Goal: Task Accomplishment & Management: Manage account settings

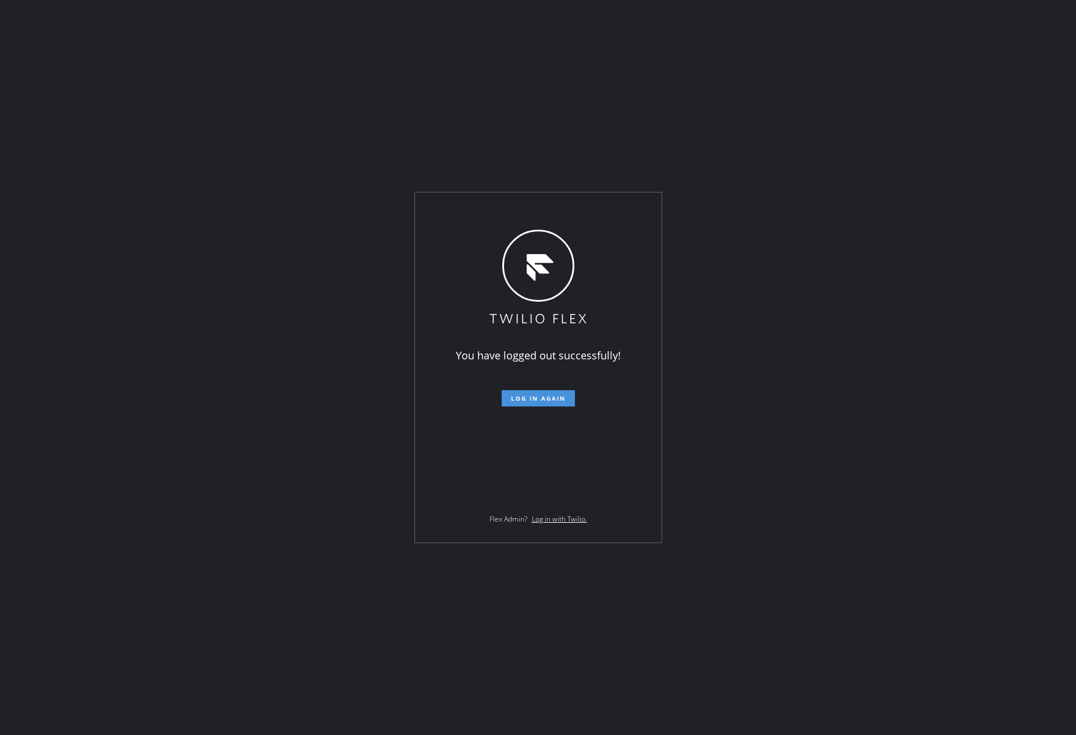
click at [527, 402] on span "Log in again" at bounding box center [538, 398] width 55 height 8
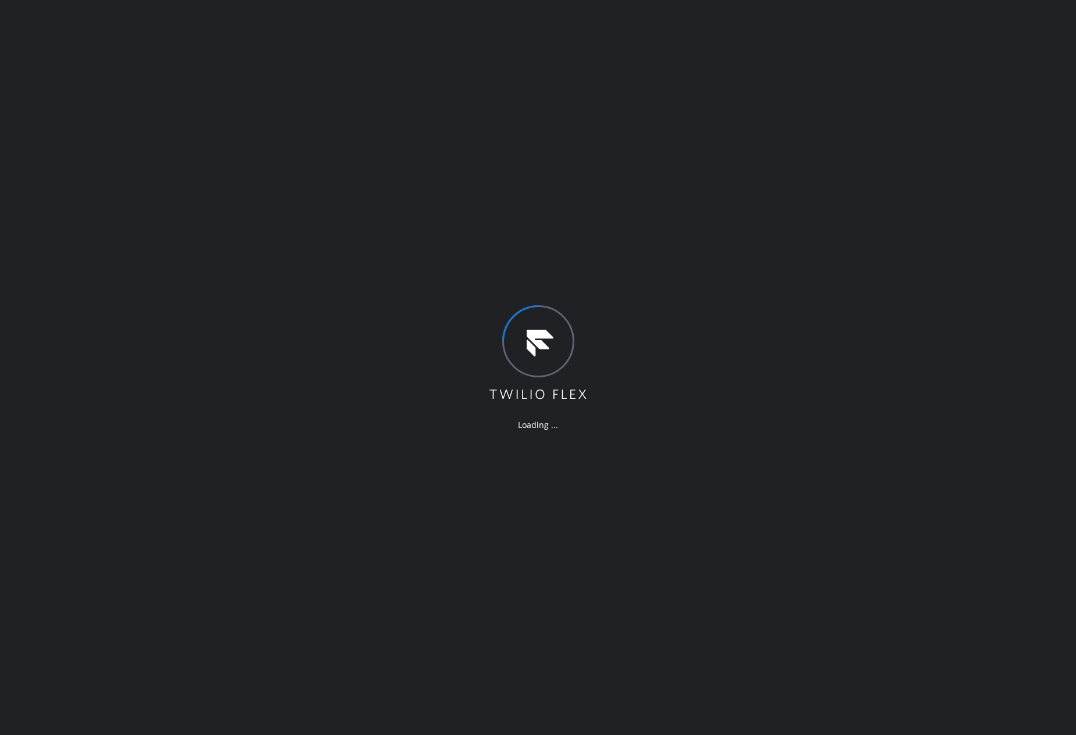
drag, startPoint x: 821, startPoint y: 448, endPoint x: 1057, endPoint y: 607, distance: 284.7
click at [838, 462] on div "Loading ..." at bounding box center [538, 367] width 1076 height 735
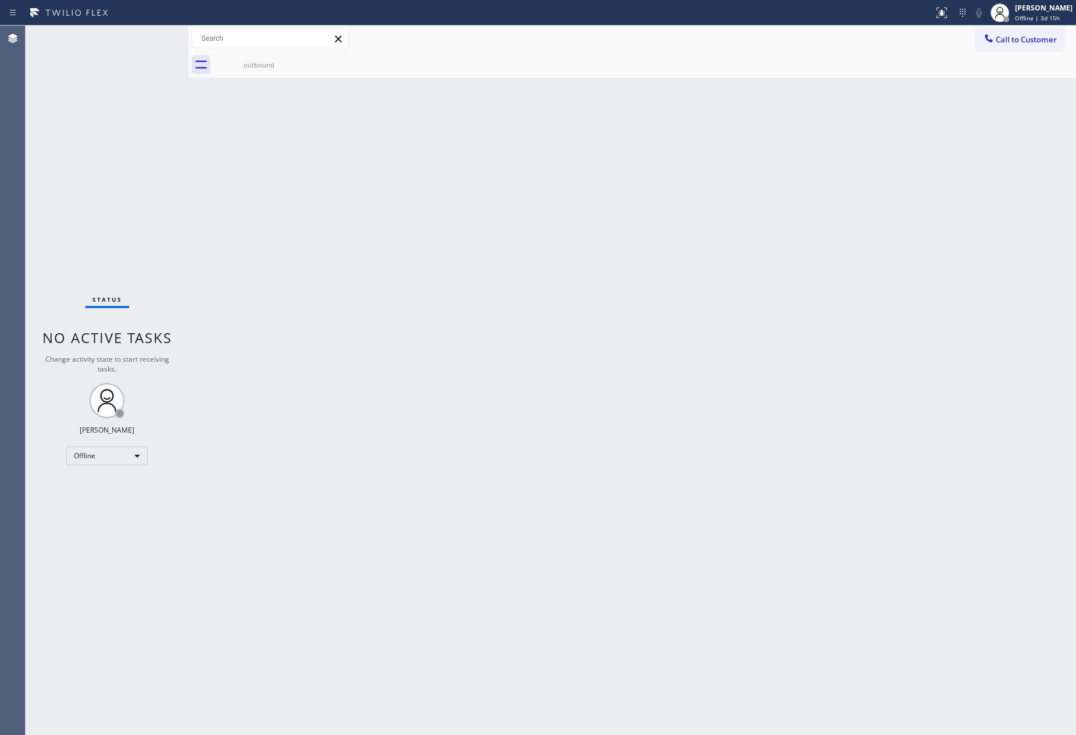
click at [528, 459] on div "Back to Dashboard Change Sender ID Customers Technicians Select a contact Outbo…" at bounding box center [632, 380] width 888 height 709
click at [122, 453] on div "Offline" at bounding box center [106, 455] width 81 height 19
drag, startPoint x: 116, startPoint y: 498, endPoint x: 507, endPoint y: 427, distance: 398.0
click at [121, 498] on li "Unavailable" at bounding box center [106, 500] width 78 height 14
click at [511, 426] on div "Back to Dashboard Change Sender ID Customers Technicians Select a contact Outbo…" at bounding box center [632, 380] width 888 height 709
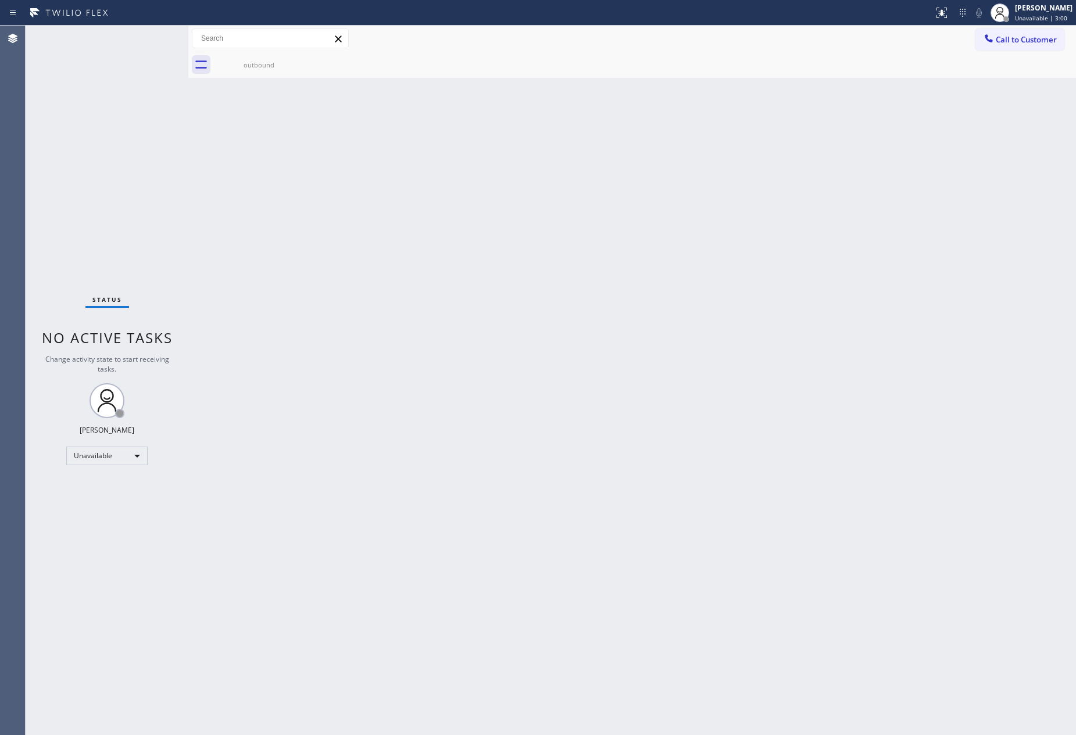
drag, startPoint x: 438, startPoint y: 226, endPoint x: 477, endPoint y: 232, distance: 38.9
click at [450, 227] on div "Back to Dashboard Change Sender ID Customers Technicians Select a contact Outbo…" at bounding box center [632, 380] width 888 height 709
click at [568, 612] on div "Back to Dashboard Change Sender ID Customers Technicians Select a contact Outbo…" at bounding box center [632, 380] width 888 height 709
click at [803, 272] on div "Back to Dashboard Change Sender ID Customers Technicians Select a contact Outbo…" at bounding box center [632, 380] width 888 height 709
drag, startPoint x: 253, startPoint y: 333, endPoint x: 98, endPoint y: 475, distance: 210.2
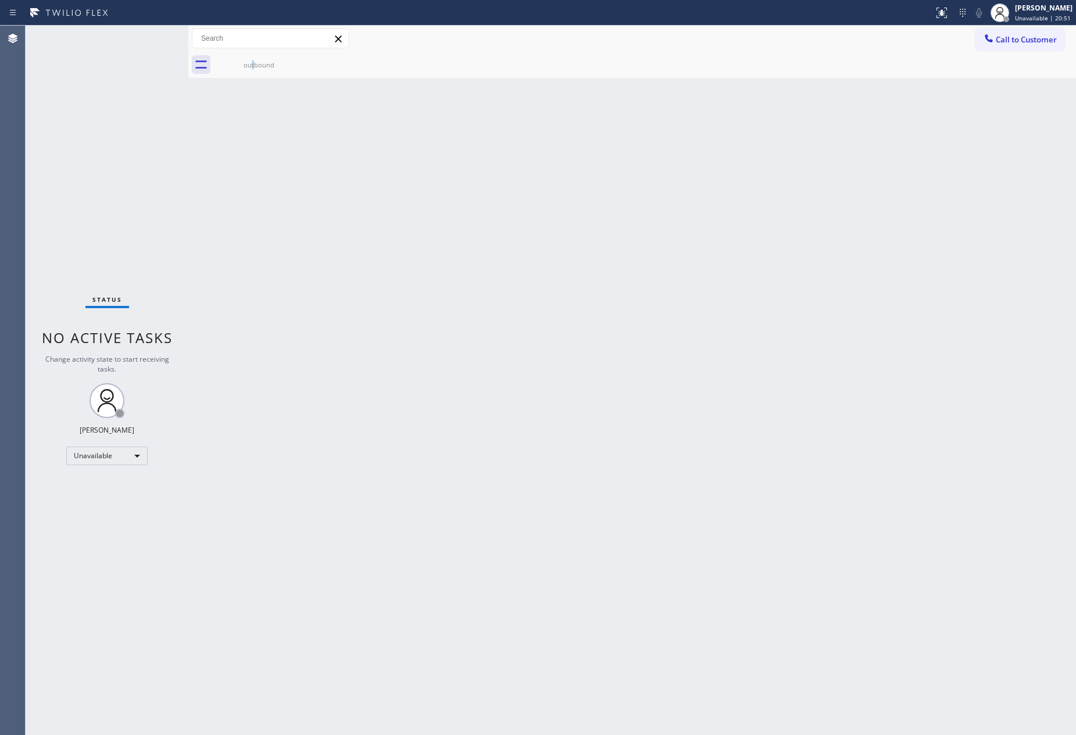
click at [251, 335] on div "Back to Dashboard Change Sender ID Customers Technicians Select a contact Outbo…" at bounding box center [632, 380] width 888 height 709
click at [504, 371] on div "Back to Dashboard Change Sender ID Customers Technicians Select a contact Outbo…" at bounding box center [632, 380] width 888 height 709
click at [570, 475] on div "Back to Dashboard Change Sender ID Customers Technicians Select a contact Outbo…" at bounding box center [632, 380] width 888 height 709
drag, startPoint x: 649, startPoint y: 506, endPoint x: 775, endPoint y: 54, distance: 468.9
click at [702, 377] on div "Back to Dashboard Change Sender ID Customers Technicians Select a contact Outbo…" at bounding box center [632, 380] width 888 height 709
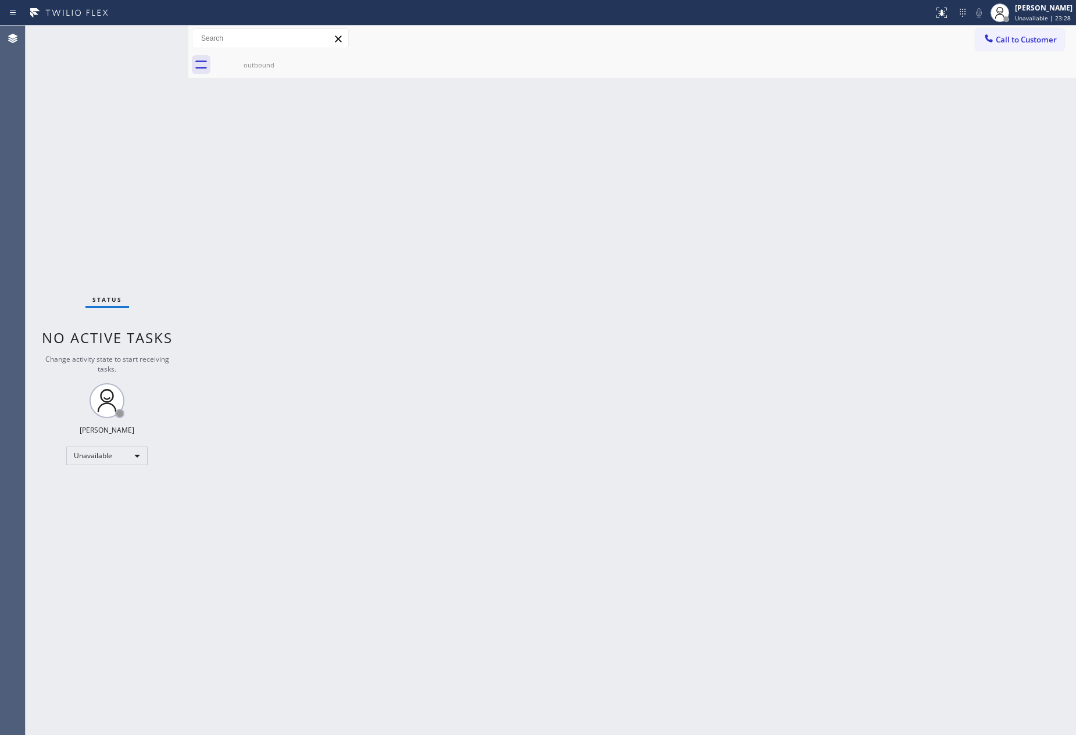
click at [518, 412] on div "Back to Dashboard Change Sender ID Customers Technicians Select a contact Outbo…" at bounding box center [632, 380] width 888 height 709
click at [110, 446] on div "Unavailable" at bounding box center [106, 455] width 81 height 19
click at [108, 475] on li "Offline" at bounding box center [106, 471] width 78 height 14
click at [124, 457] on div "Offline" at bounding box center [106, 455] width 81 height 19
click at [123, 481] on li "Available" at bounding box center [106, 486] width 78 height 14
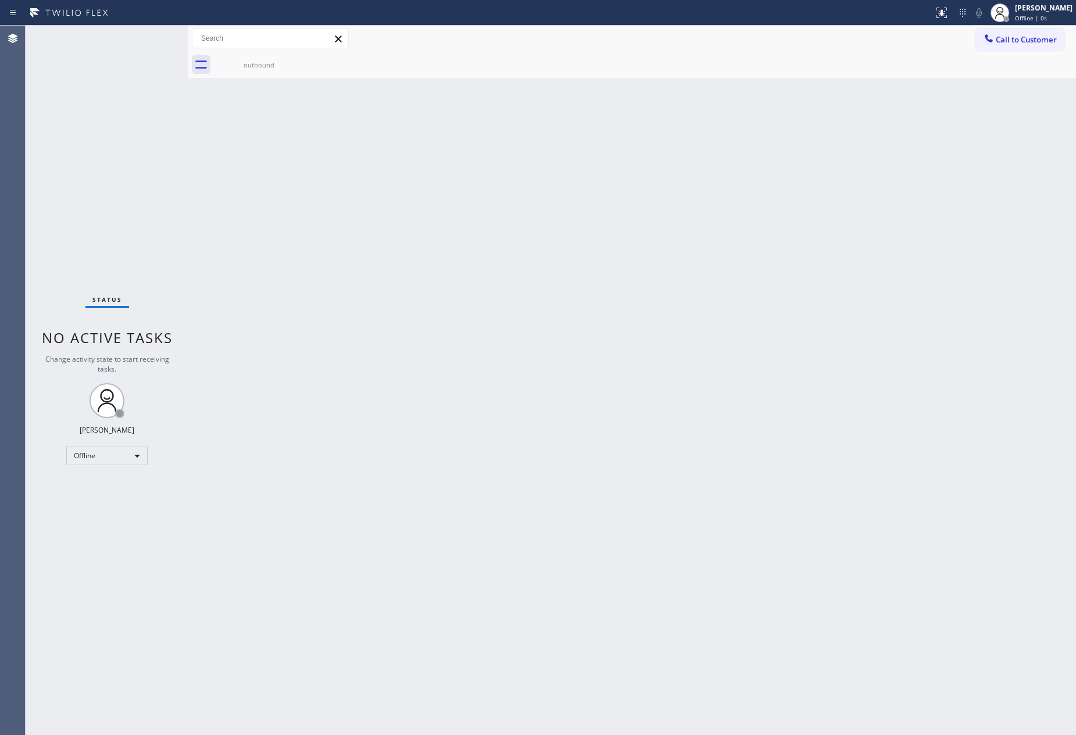
click at [447, 504] on div "Back to Dashboard Change Sender ID Customers Technicians Select a contact Outbo…" at bounding box center [632, 380] width 888 height 709
click at [294, 504] on div "Back to Dashboard Change Sender ID Customers Technicians Select a contact Outbo…" at bounding box center [632, 380] width 888 height 709
click at [126, 443] on div "Available" at bounding box center [106, 451] width 81 height 19
click at [130, 494] on li "Unavailable" at bounding box center [106, 496] width 78 height 14
drag, startPoint x: 216, startPoint y: 393, endPoint x: 88, endPoint y: 525, distance: 184.1
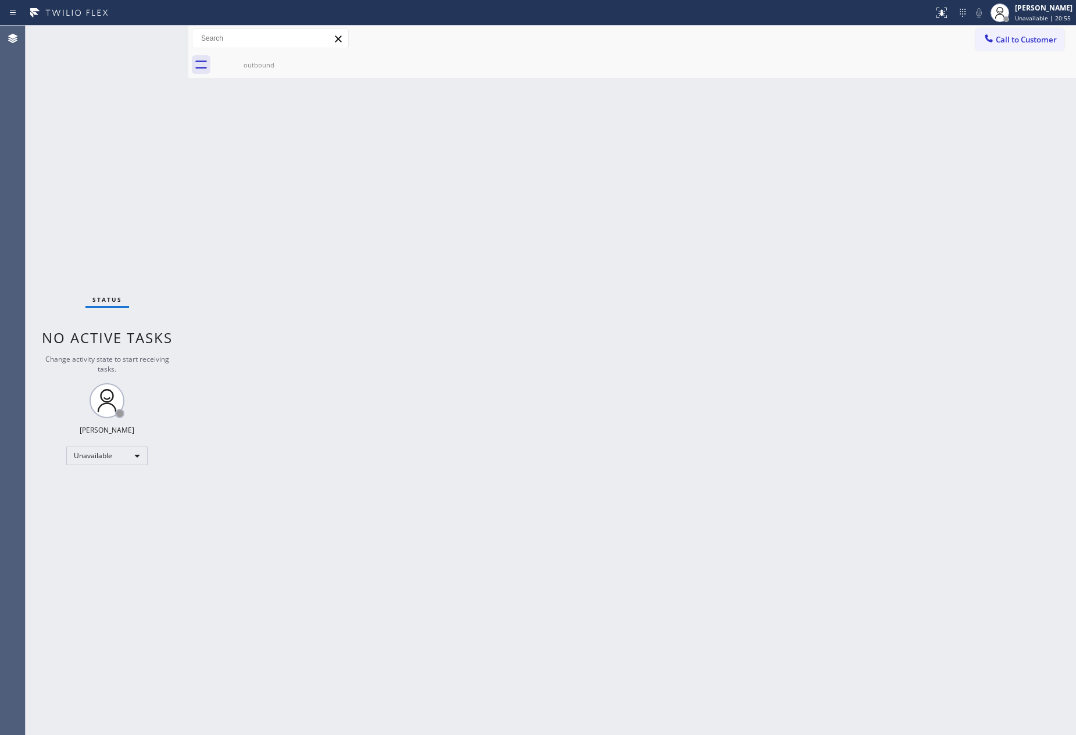
click at [220, 410] on div "Back to Dashboard Change Sender ID Customers Technicians Select a contact Outbo…" at bounding box center [632, 380] width 888 height 709
click at [113, 454] on div "Unavailable" at bounding box center [106, 455] width 81 height 19
drag, startPoint x: 105, startPoint y: 486, endPoint x: 539, endPoint y: 487, distance: 434.2
click at [119, 487] on li "Available" at bounding box center [106, 486] width 78 height 14
click at [664, 471] on div "Back to Dashboard Change Sender ID Customers Technicians Select a contact Outbo…" at bounding box center [632, 380] width 888 height 709
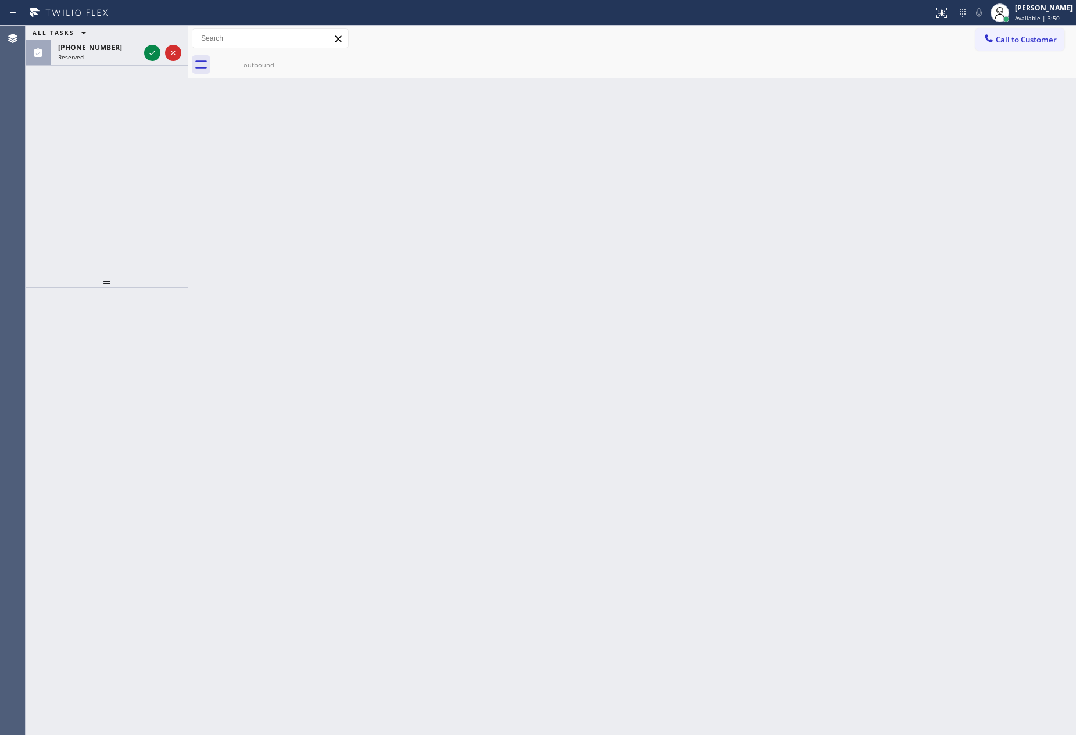
drag, startPoint x: 89, startPoint y: 173, endPoint x: 96, endPoint y: 169, distance: 8.6
click at [96, 169] on div "ALL TASKS ALL TASKS ACTIVE TASKS TASKS IN WRAP UP (213) 820-4300 Reserved" at bounding box center [107, 150] width 163 height 248
click at [152, 56] on icon at bounding box center [152, 53] width 14 height 14
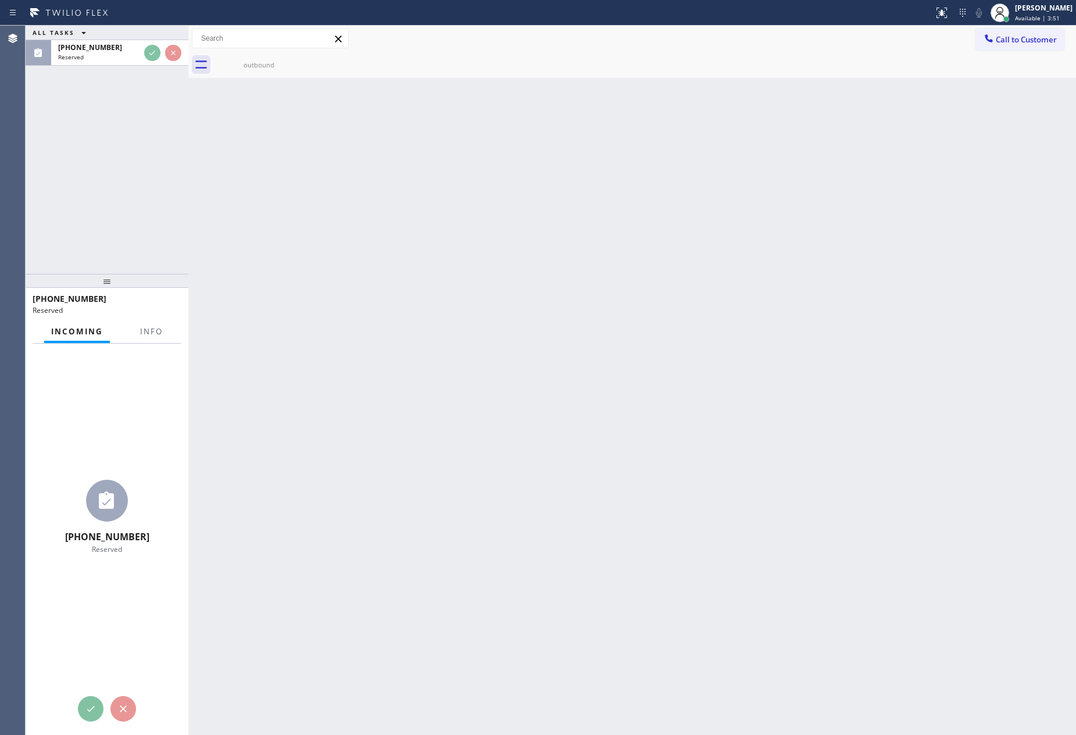
click at [141, 150] on div "ALL TASKS ALL TASKS ACTIVE TASKS TASKS IN WRAP UP (213) 820-4300 Reserved" at bounding box center [107, 150] width 163 height 248
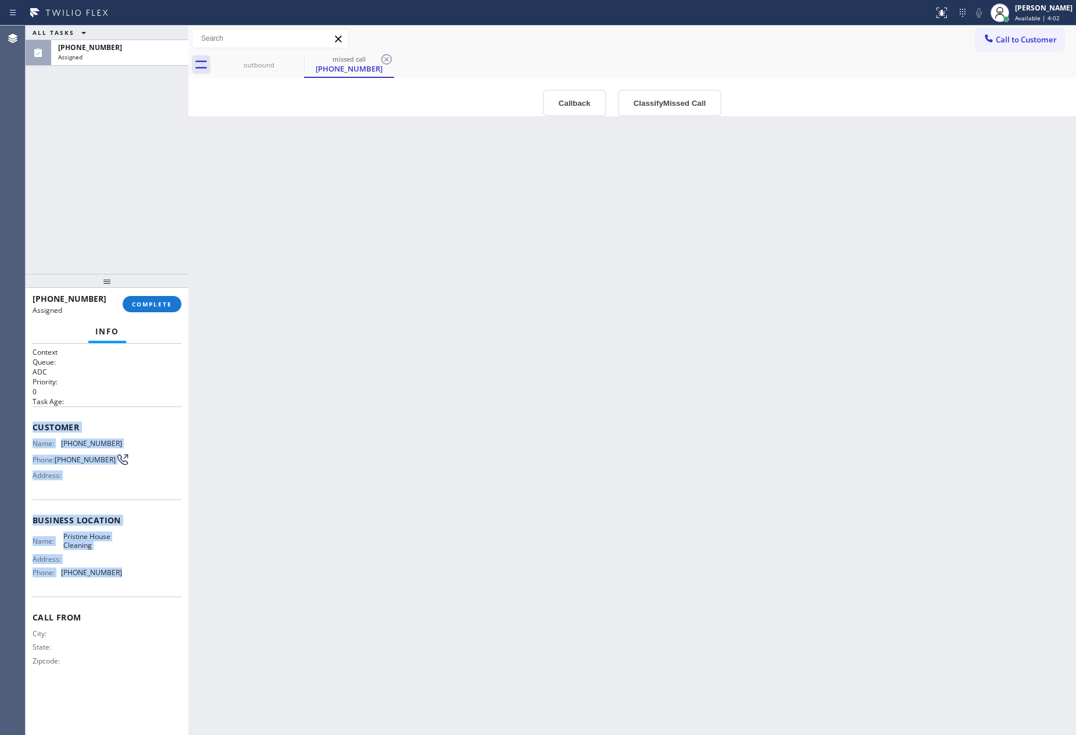
drag, startPoint x: 28, startPoint y: 425, endPoint x: 126, endPoint y: 577, distance: 180.7
click at [126, 577] on div "Context Queue: ADC Priority: 0 Task Age: Customer Name: (213) 820-4300 Phone: (…" at bounding box center [107, 539] width 163 height 392
copy div "Customer Name: (213) 820-4300 Phone: (213) 820-4300 Address: Business location …"
drag, startPoint x: 426, startPoint y: 464, endPoint x: 527, endPoint y: 3, distance: 471.2
click at [427, 464] on div "Back to Dashboard Change Sender ID Customers Technicians Select a contact Outbo…" at bounding box center [632, 380] width 888 height 709
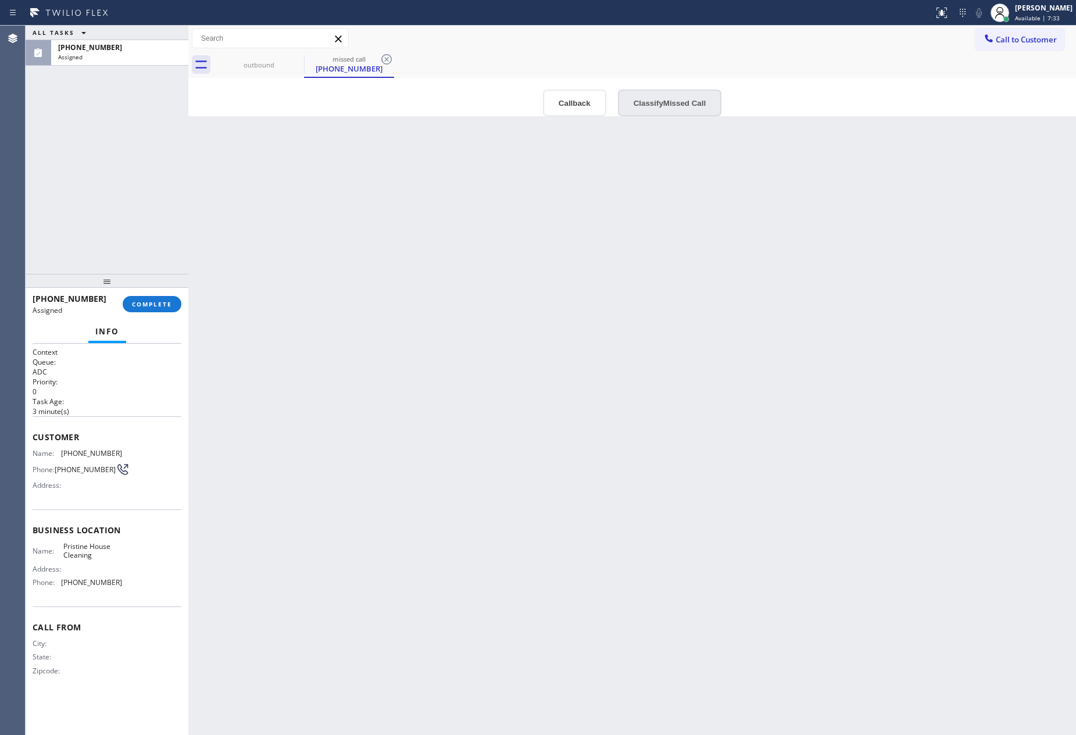
click at [670, 110] on button "Classify Missed Call" at bounding box center [669, 103] width 103 height 27
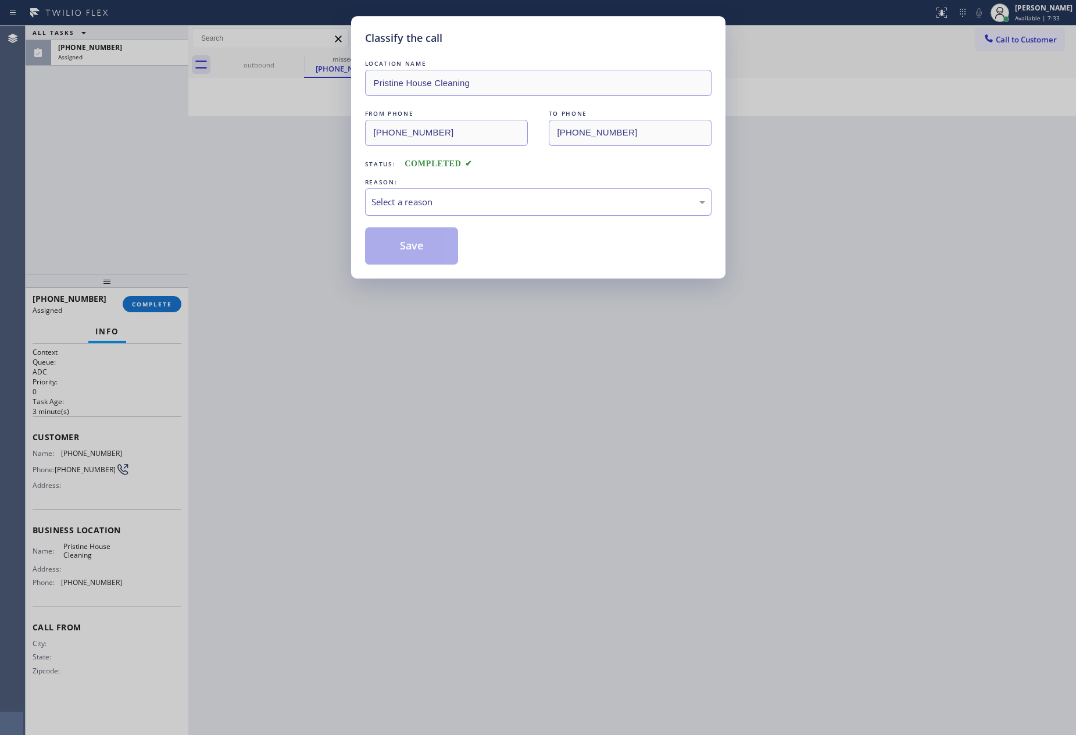
click at [527, 204] on div "Select a reason" at bounding box center [538, 201] width 334 height 13
click at [440, 245] on button "Save" at bounding box center [412, 245] width 94 height 37
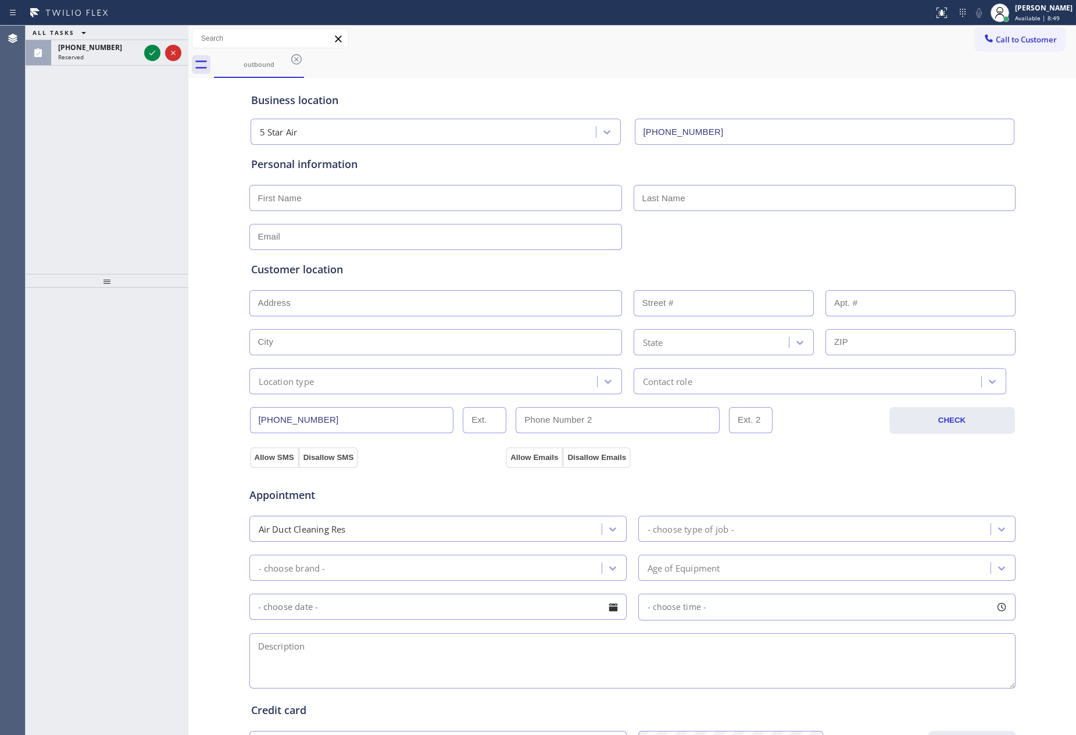
click at [146, 133] on div "ALL TASKS ALL TASKS ACTIVE TASKS TASKS IN WRAP UP (206) 818-2750 Reserved" at bounding box center [107, 150] width 163 height 248
click at [145, 56] on icon at bounding box center [152, 53] width 14 height 14
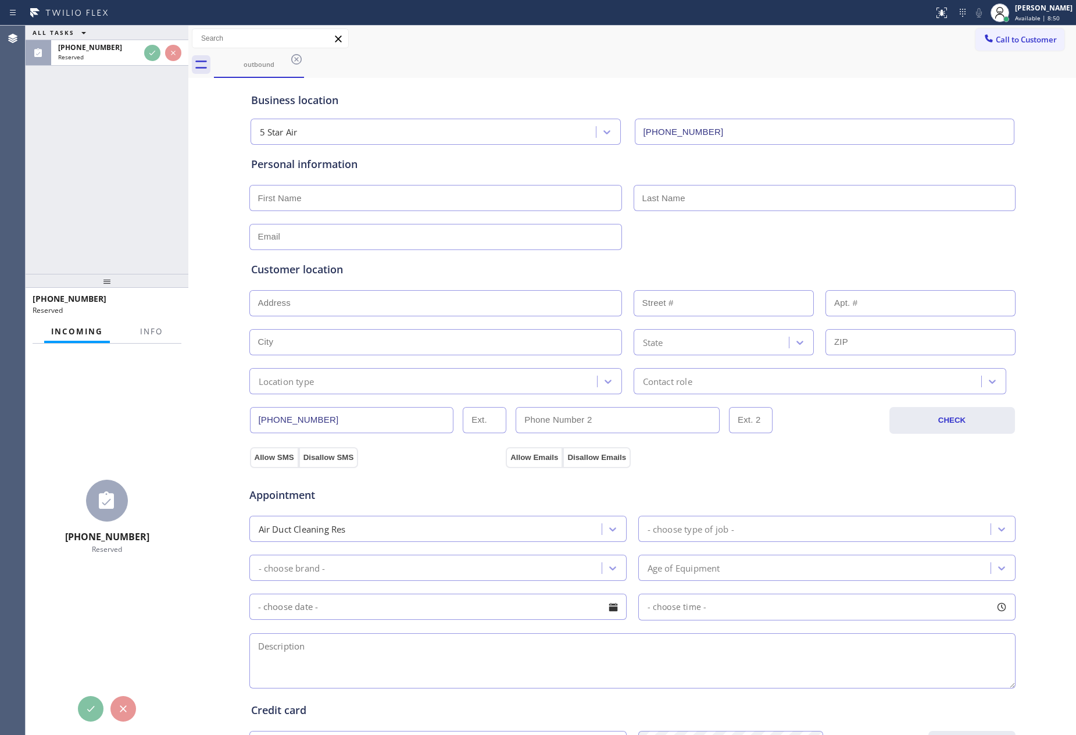
click at [166, 164] on div "ALL TASKS ALL TASKS ACTIVE TASKS TASKS IN WRAP UP (206) 818-2750 Reserved" at bounding box center [107, 150] width 163 height 248
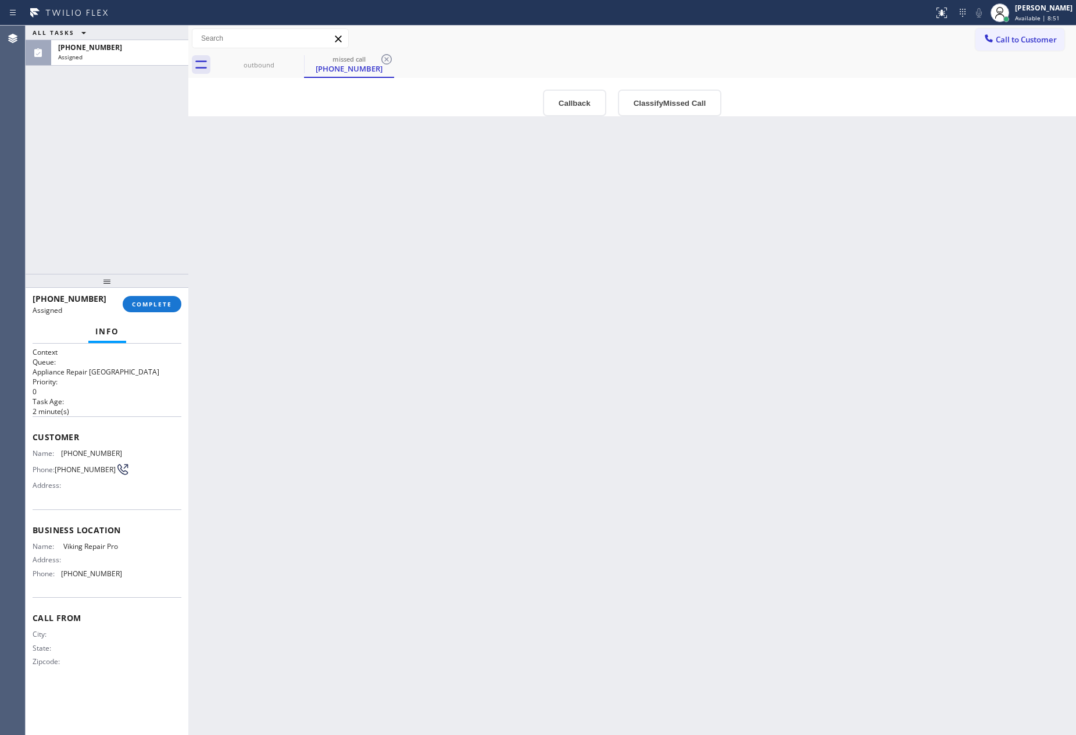
click at [163, 148] on div "ALL TASKS ALL TASKS ACTIVE TASKS TASKS IN WRAP UP (206) 818-2750 Assigned" at bounding box center [107, 150] width 163 height 248
drag, startPoint x: 483, startPoint y: 389, endPoint x: 534, endPoint y: 403, distance: 52.6
click at [485, 392] on div "Back to Dashboard Change Sender ID Customers Technicians Select a contact Outbo…" at bounding box center [632, 380] width 888 height 709
click at [1036, 14] on span "Available | 8:56" at bounding box center [1037, 18] width 45 height 8
click at [957, 309] on div "Back to Dashboard Change Sender ID Customers Technicians Select a contact Outbo…" at bounding box center [632, 380] width 888 height 709
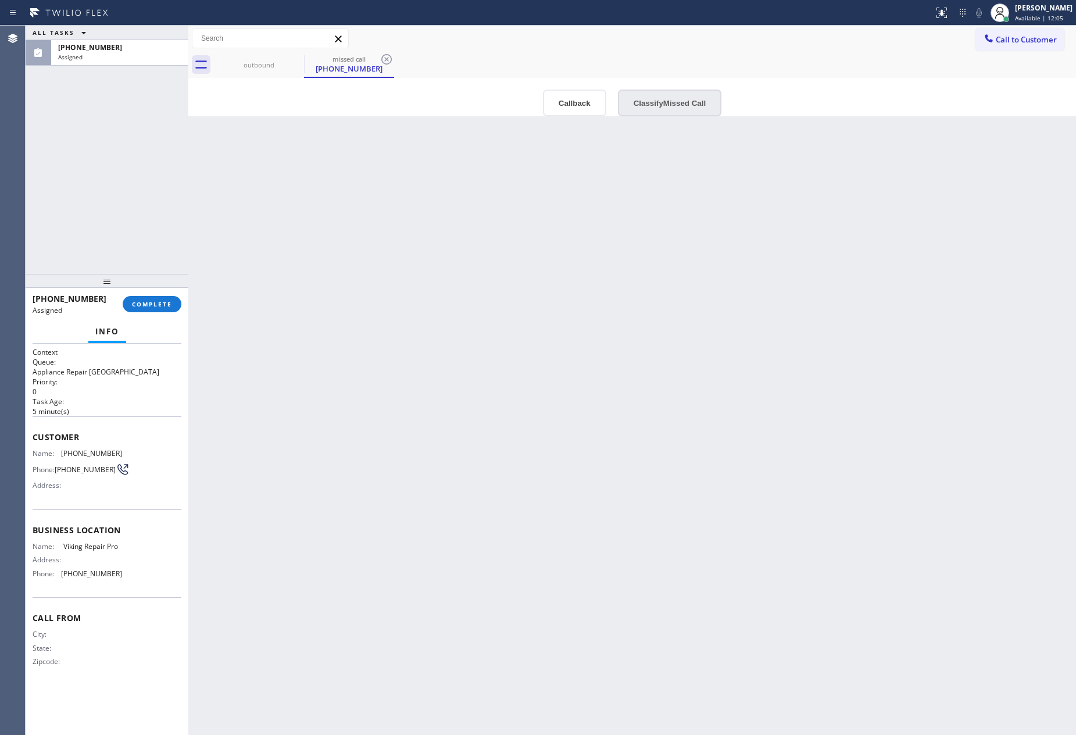
click at [630, 98] on button "Classify Missed Call" at bounding box center [669, 103] width 103 height 27
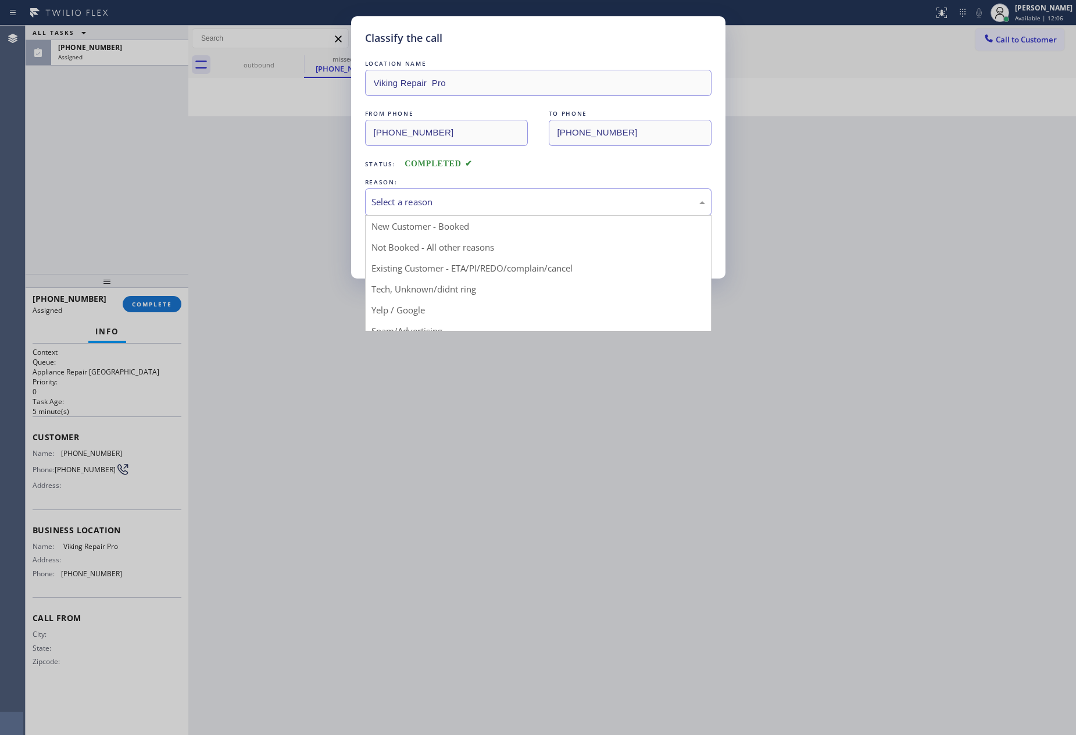
click at [536, 204] on div "Select a reason" at bounding box center [538, 201] width 334 height 13
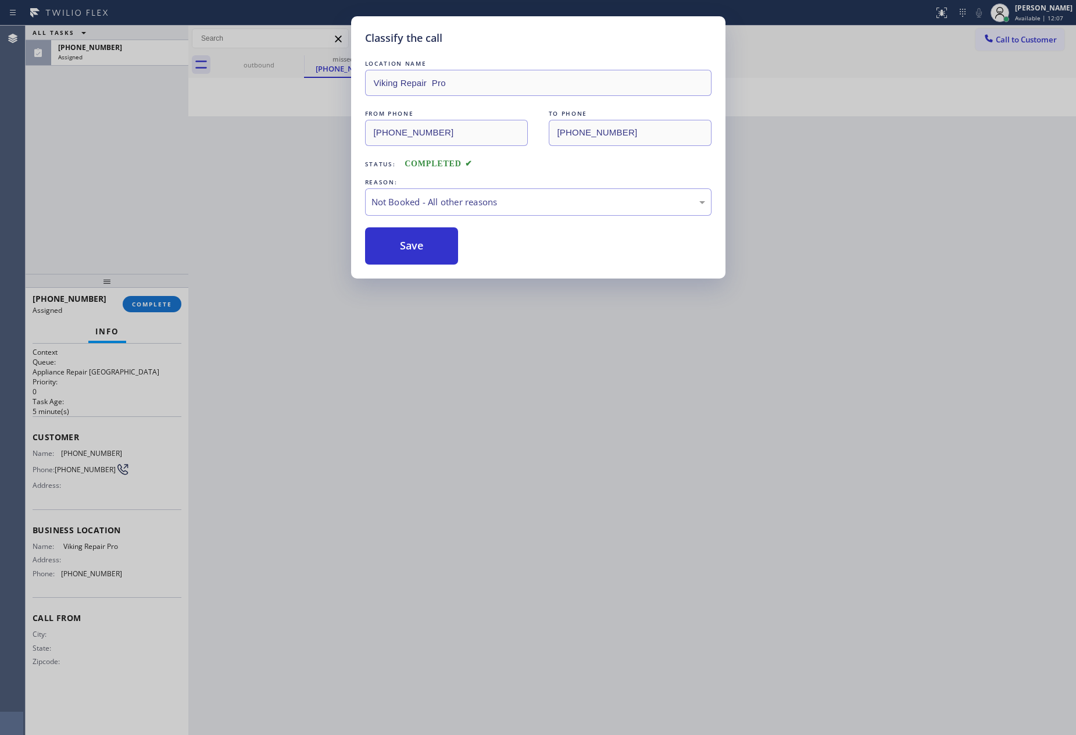
click at [450, 246] on button "Save" at bounding box center [412, 245] width 94 height 37
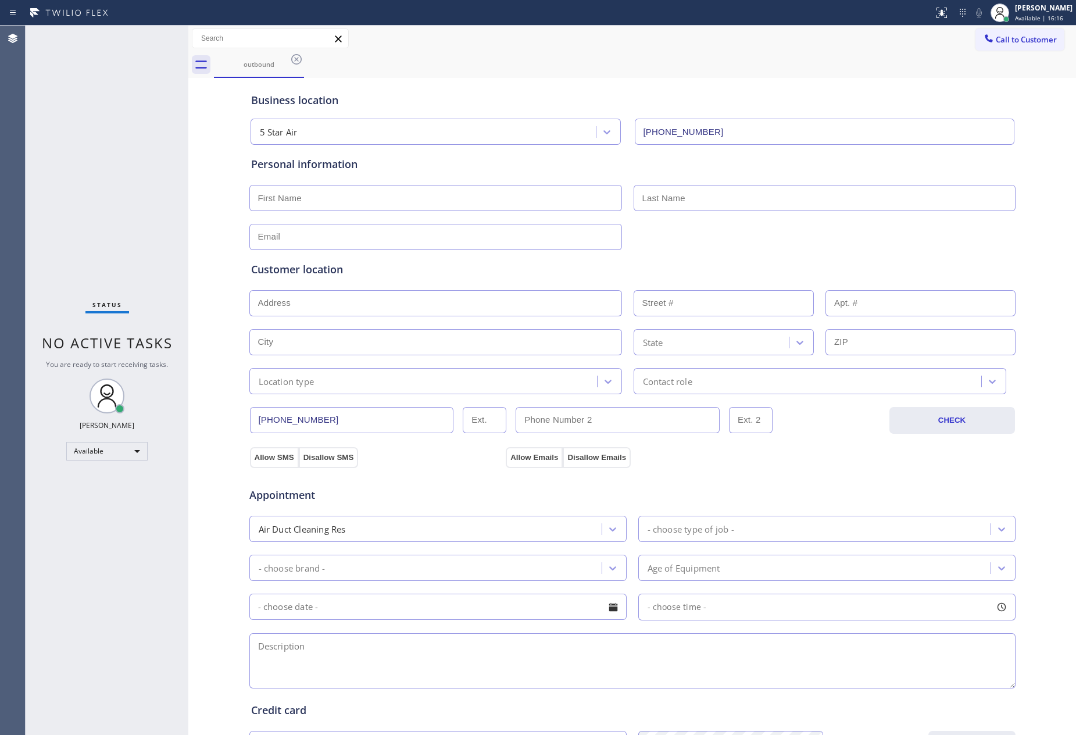
drag, startPoint x: 83, startPoint y: 145, endPoint x: 138, endPoint y: 381, distance: 242.3
click at [83, 147] on div "Status No active tasks You are ready to start receiving tasks. [PERSON_NAME] Av…" at bounding box center [107, 380] width 163 height 709
click at [128, 446] on div "Available" at bounding box center [106, 451] width 81 height 19
click at [112, 495] on li "Unavailable" at bounding box center [106, 496] width 78 height 14
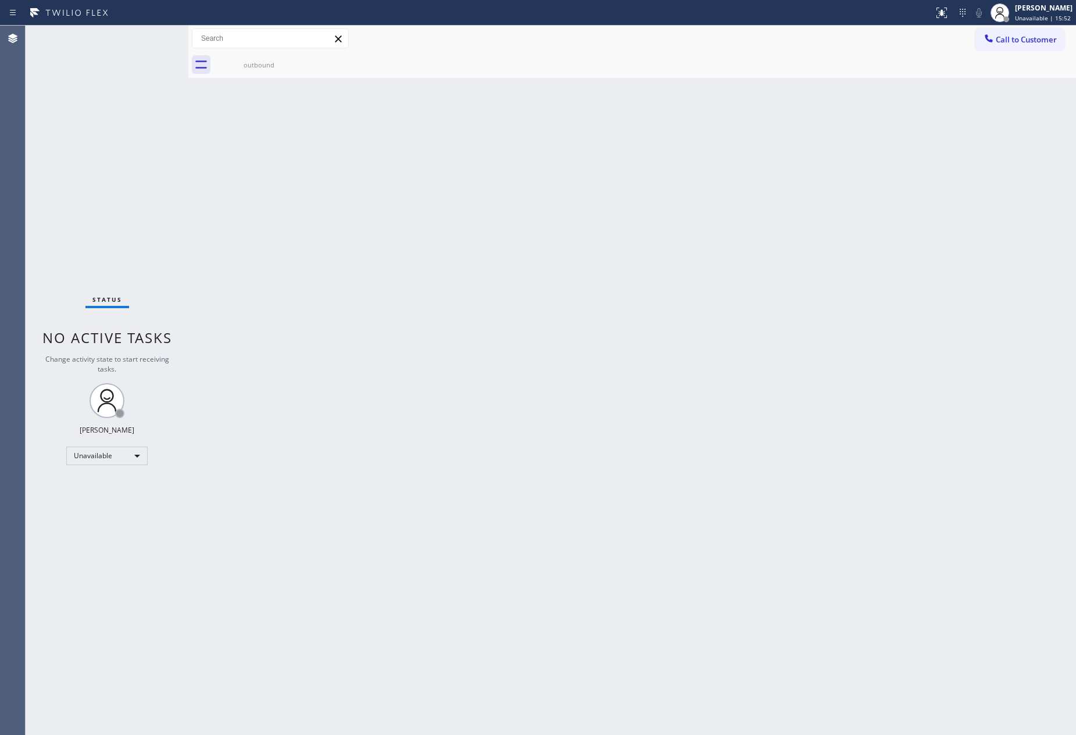
click at [377, 414] on div "Back to Dashboard Change Sender ID Customers Technicians Select a contact Outbo…" at bounding box center [632, 380] width 888 height 709
click at [203, 206] on div "Back to Dashboard Change Sender ID Customers Technicians Select a contact Outbo…" at bounding box center [632, 380] width 888 height 709
click at [99, 455] on div "Unavailable" at bounding box center [106, 455] width 81 height 19
click at [109, 480] on li "Available" at bounding box center [106, 486] width 78 height 14
click at [806, 384] on div "Back to Dashboard Change Sender ID Customers Technicians Select a contact Outbo…" at bounding box center [632, 380] width 888 height 709
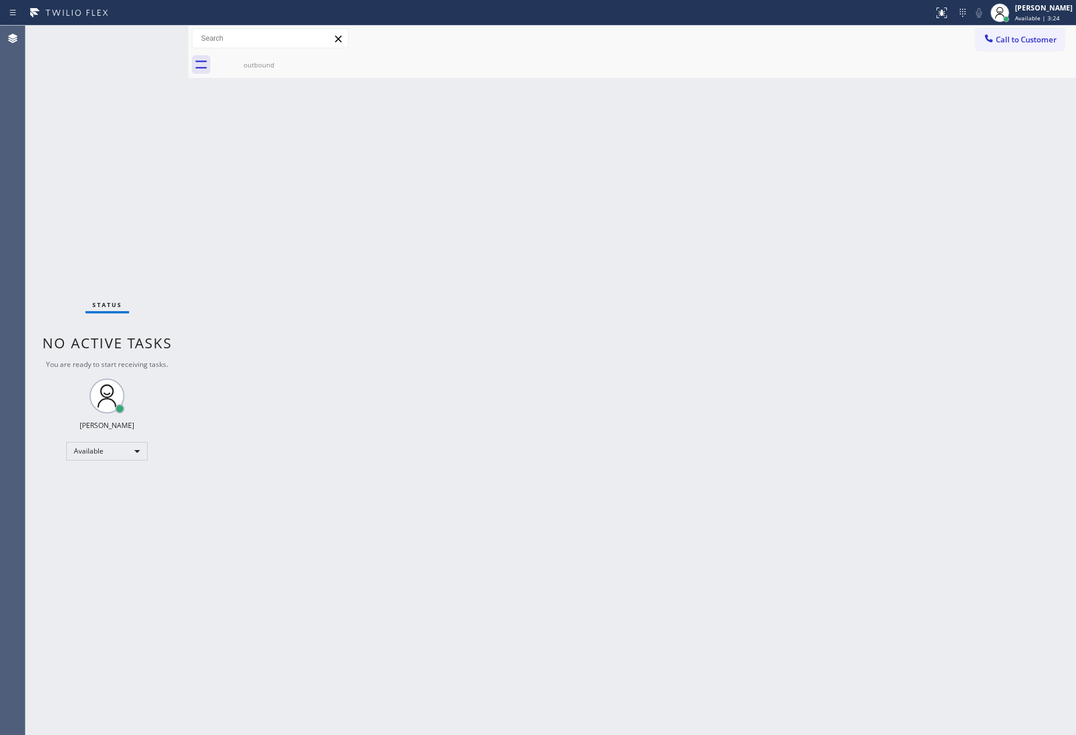
click at [399, 372] on div "Back to Dashboard Change Sender ID Customers Technicians Select a contact Outbo…" at bounding box center [632, 380] width 888 height 709
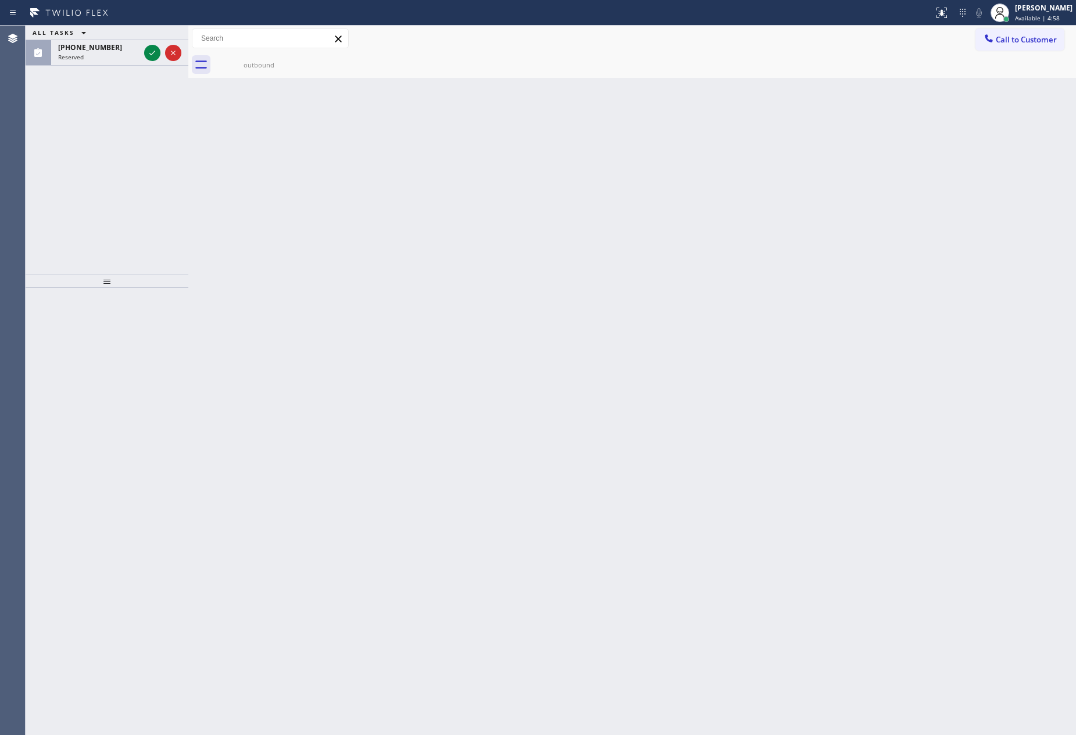
click at [146, 168] on div "ALL TASKS ALL TASKS ACTIVE TASKS TASKS IN WRAP UP [PHONE_NUMBER] Reserved" at bounding box center [107, 150] width 163 height 248
click at [144, 51] on div at bounding box center [152, 53] width 16 height 14
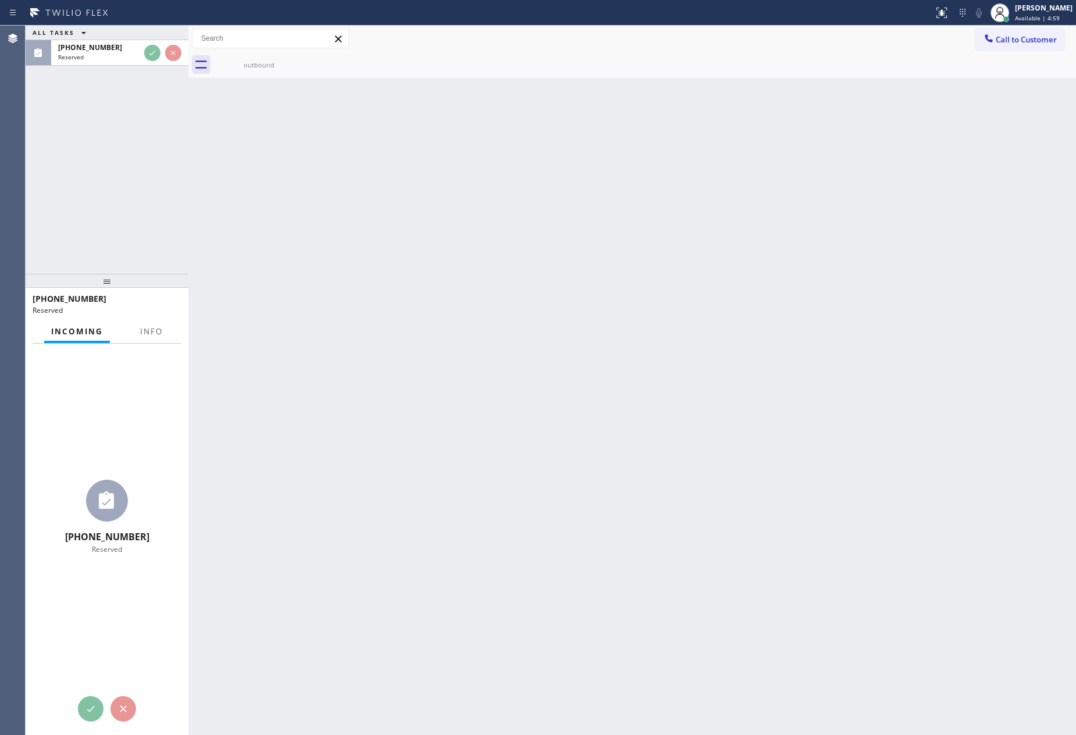
click at [188, 194] on div at bounding box center [188, 380] width 0 height 709
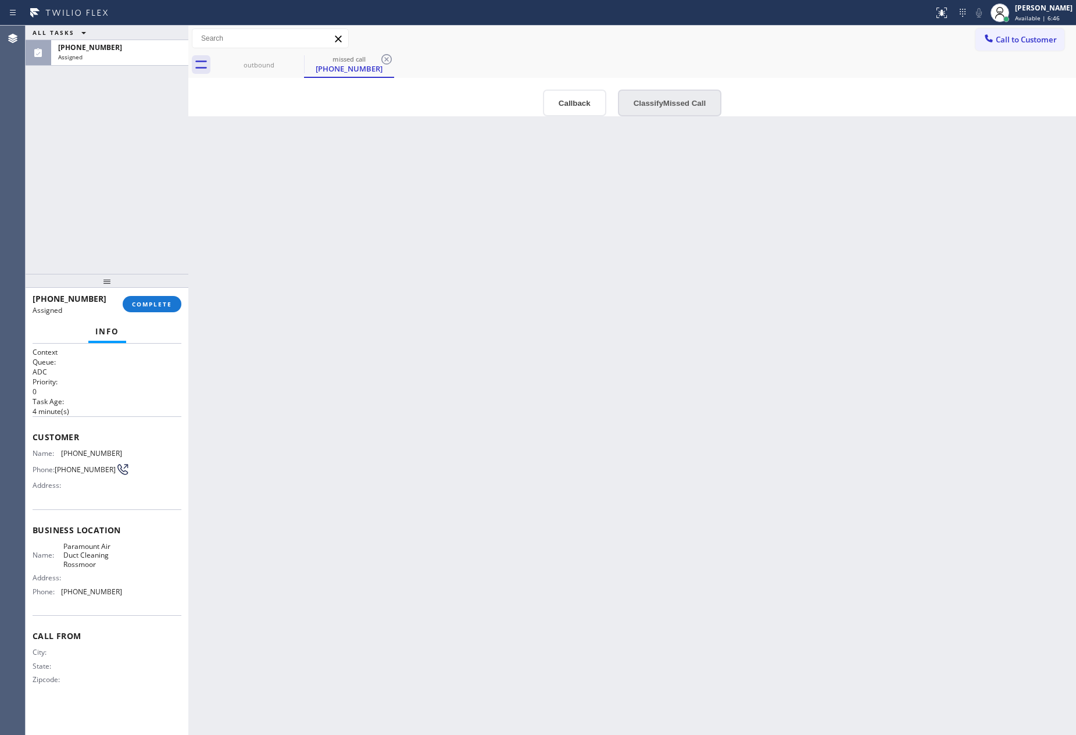
click at [679, 103] on button "Classify Missed Call" at bounding box center [669, 103] width 103 height 27
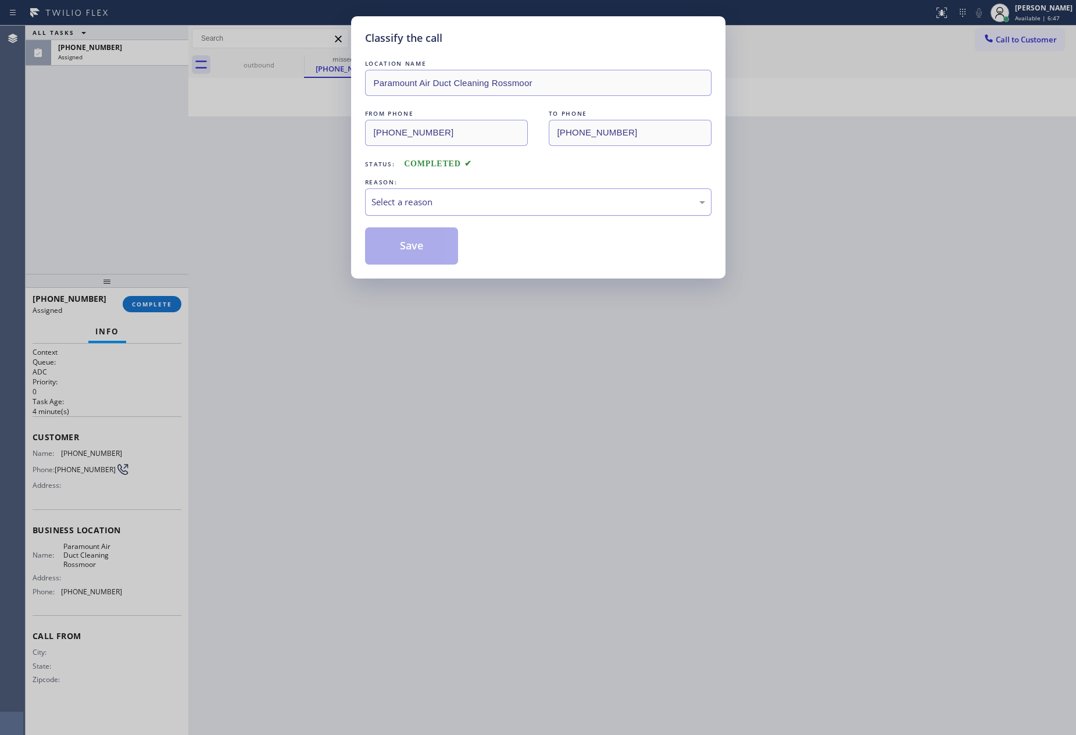
click at [513, 210] on div "Select a reason" at bounding box center [538, 201] width 346 height 27
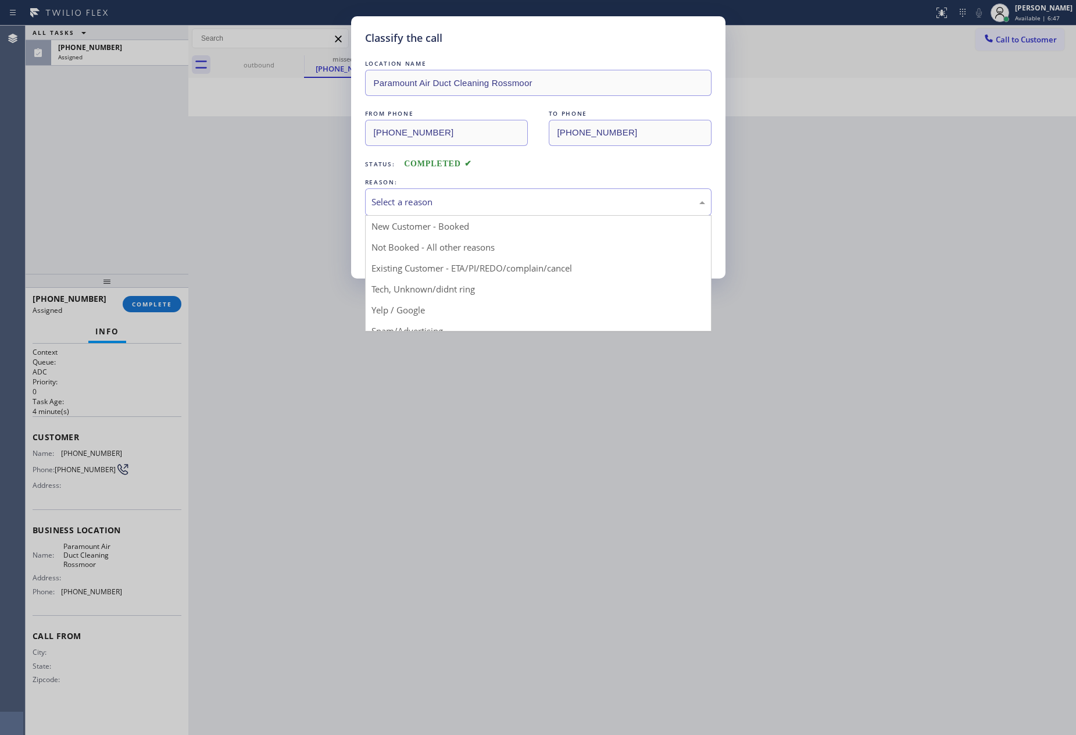
drag, startPoint x: 467, startPoint y: 256, endPoint x: 407, endPoint y: 270, distance: 62.0
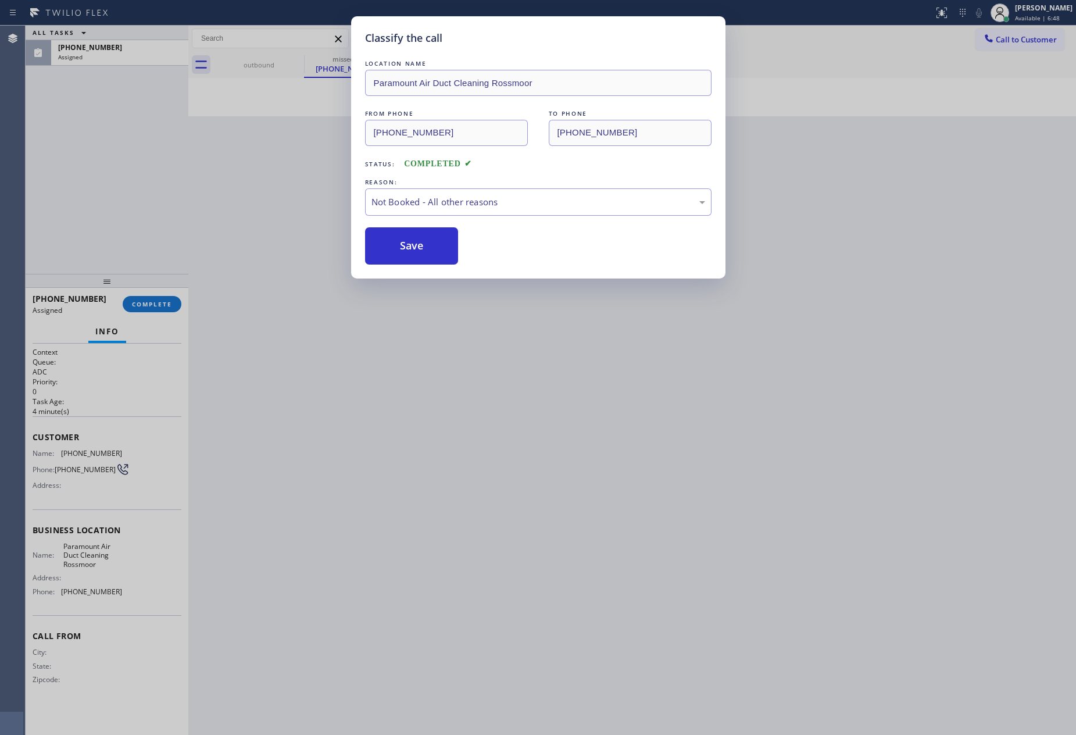
click at [401, 272] on div "Classify the call LOCATION NAME Paramount Air Duct Cleaning Rossmoor FROM PHONE…" at bounding box center [538, 147] width 374 height 262
click at [401, 249] on button "Save" at bounding box center [412, 245] width 94 height 37
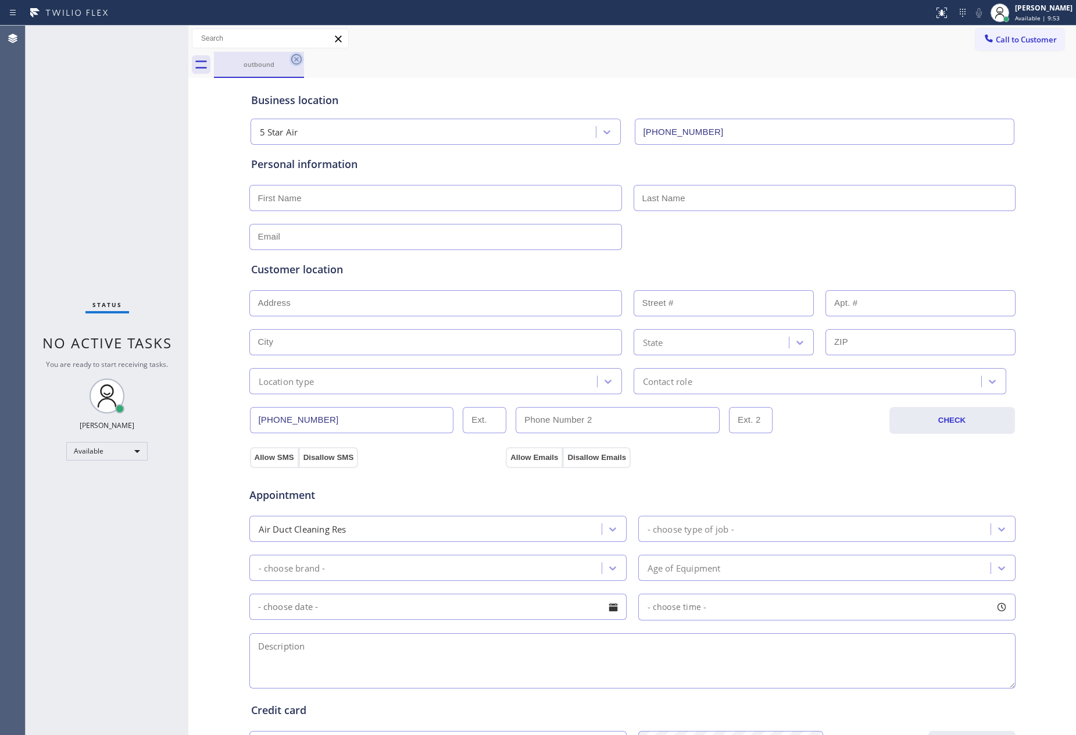
click at [295, 58] on icon at bounding box center [296, 59] width 14 height 14
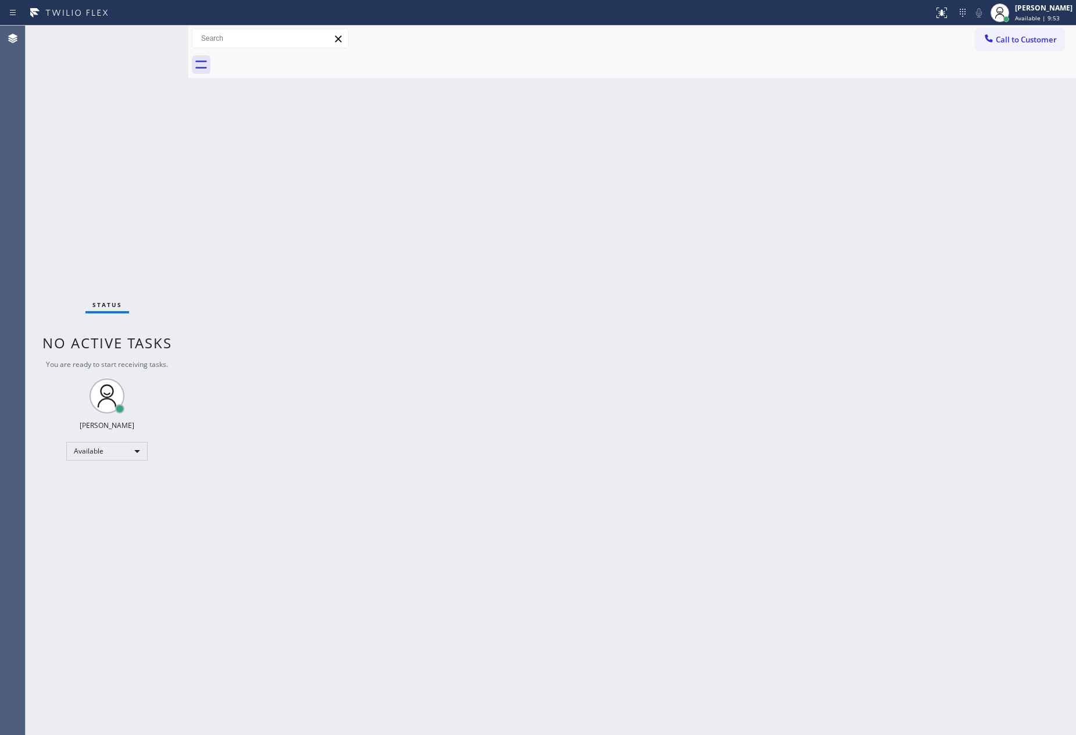
click at [588, 73] on div at bounding box center [645, 65] width 862 height 26
click at [586, 71] on div at bounding box center [645, 65] width 862 height 26
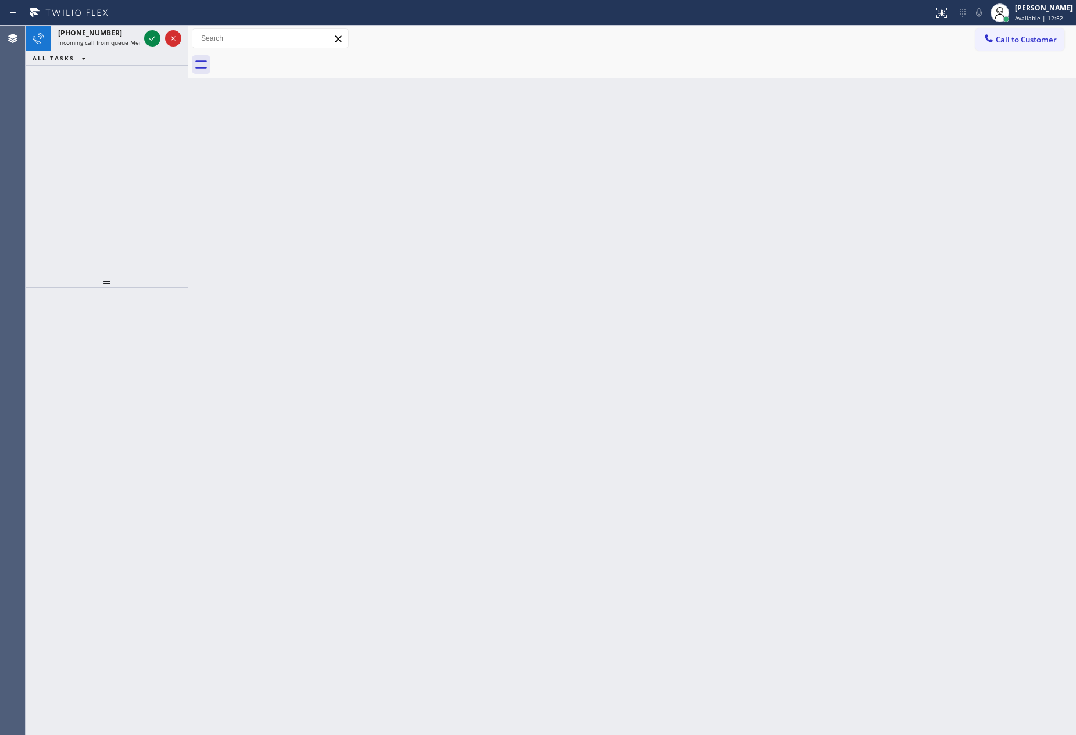
drag, startPoint x: 80, startPoint y: 159, endPoint x: 90, endPoint y: 120, distance: 40.0
click at [80, 160] on div "[PHONE_NUMBER] Incoming call from queue Membership ALL TASKS ALL TASKS ACTIVE T…" at bounding box center [107, 150] width 163 height 248
click at [150, 42] on icon at bounding box center [152, 38] width 14 height 14
drag, startPoint x: 169, startPoint y: 133, endPoint x: 206, endPoint y: 128, distance: 37.0
click at [168, 133] on div "[PHONE_NUMBER] Incoming call from queue Membership ALL TASKS ALL TASKS ACTIVE T…" at bounding box center [107, 150] width 163 height 248
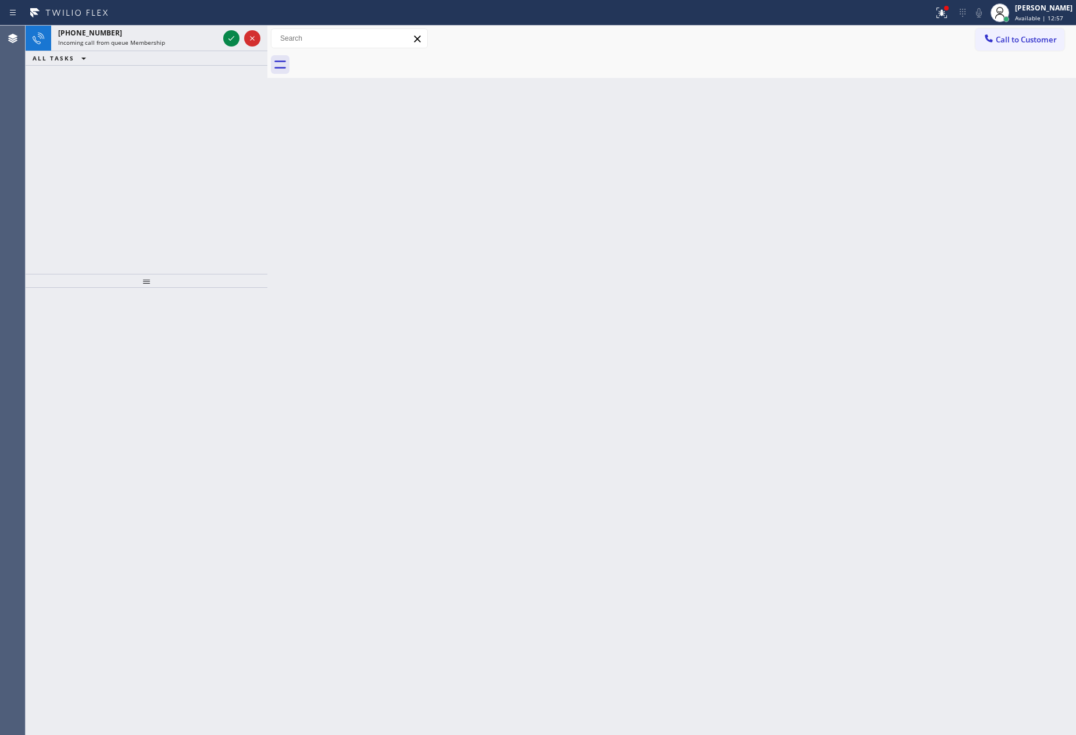
drag, startPoint x: 187, startPoint y: 117, endPoint x: 266, endPoint y: 117, distance: 79.0
click at [267, 117] on div at bounding box center [267, 380] width 0 height 709
click at [173, 133] on div "[PHONE_NUMBER] Incoming call from queue Membership ALL TASKS ALL TASKS ACTIVE T…" at bounding box center [147, 150] width 242 height 248
click at [195, 30] on div "[PHONE_NUMBER]" at bounding box center [138, 33] width 160 height 10
drag, startPoint x: 138, startPoint y: 130, endPoint x: 192, endPoint y: 71, distance: 79.4
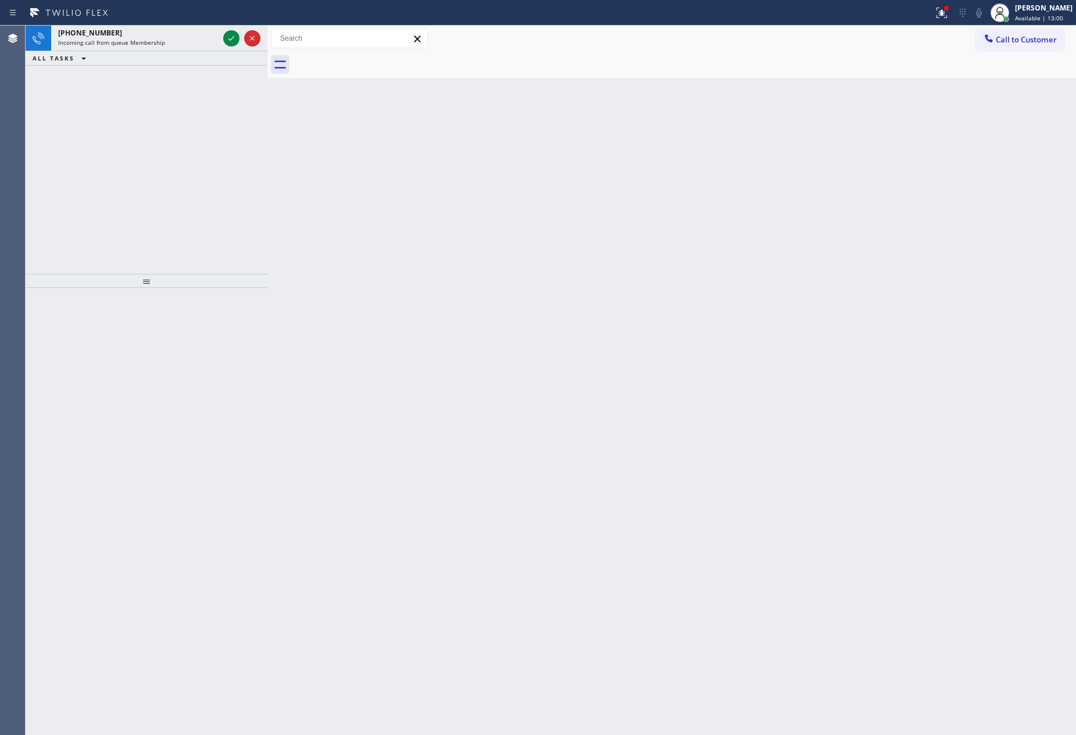
click at [138, 129] on div "[PHONE_NUMBER] Incoming call from queue Membership ALL TASKS ALL TASKS ACTIVE T…" at bounding box center [147, 150] width 242 height 248
click at [229, 39] on icon at bounding box center [231, 38] width 6 height 5
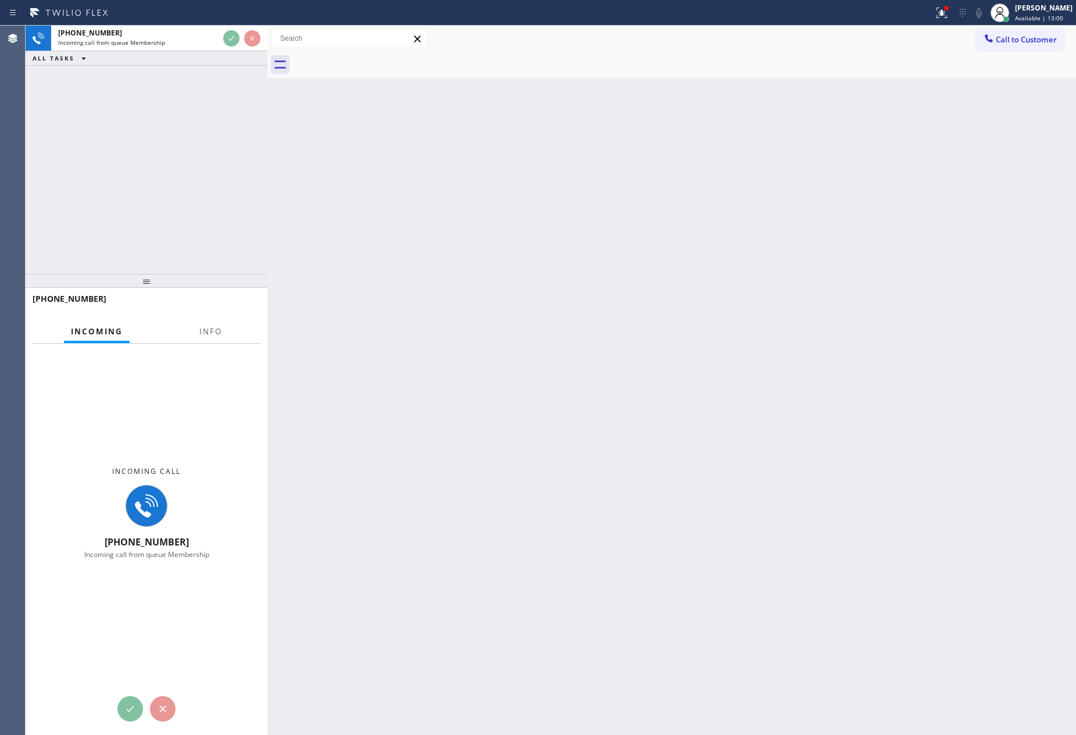
click at [203, 131] on div "[PHONE_NUMBER] Incoming call from queue Membership ALL TASKS ALL TASKS ACTIVE T…" at bounding box center [147, 150] width 242 height 248
click at [204, 131] on div "[PHONE_NUMBER] Incoming call from queue Membership ALL TASKS ALL TASKS ACTIVE T…" at bounding box center [147, 150] width 242 height 248
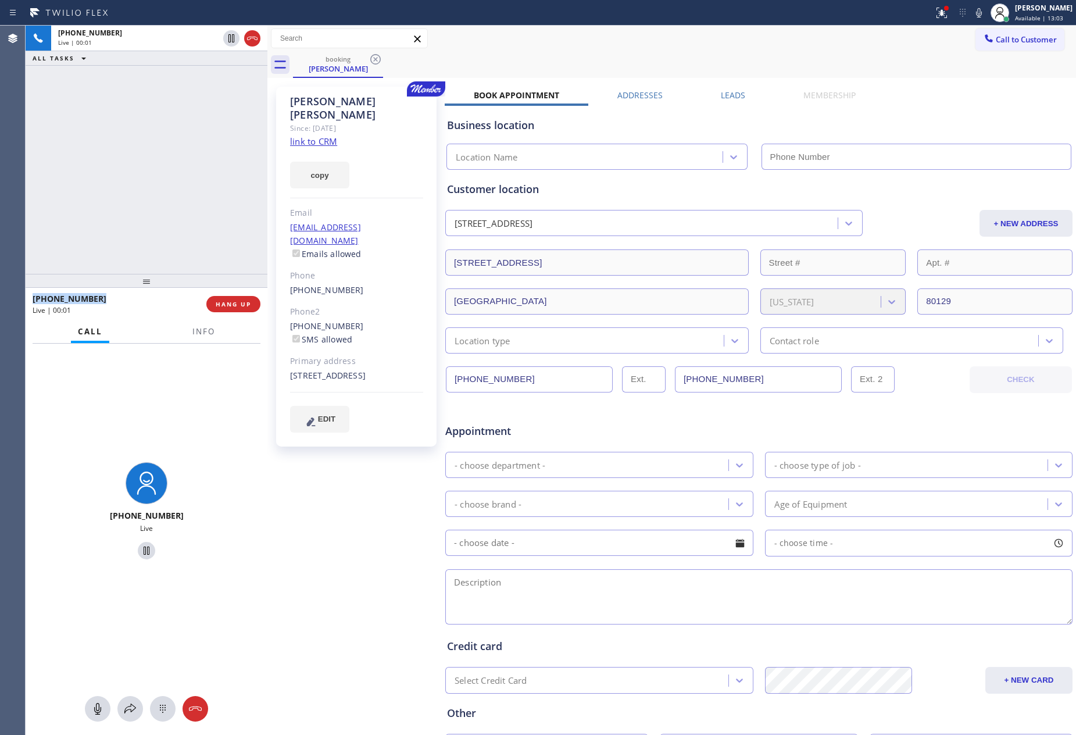
type input "[PHONE_NUMBER]"
drag, startPoint x: 130, startPoint y: 180, endPoint x: 235, endPoint y: 171, distance: 106.2
click at [173, 180] on div "[PHONE_NUMBER] Live | 00:02 ALL TASKS ALL TASKS ACTIVE TASKS TASKS IN WRAP UP" at bounding box center [147, 150] width 242 height 248
click at [286, 130] on div "[PERSON_NAME] Since: [DATE] link to CRM copy Email [EMAIL_ADDRESS][DOMAIN_NAME]…" at bounding box center [356, 267] width 160 height 360
click at [300, 135] on link "link to CRM" at bounding box center [313, 141] width 47 height 12
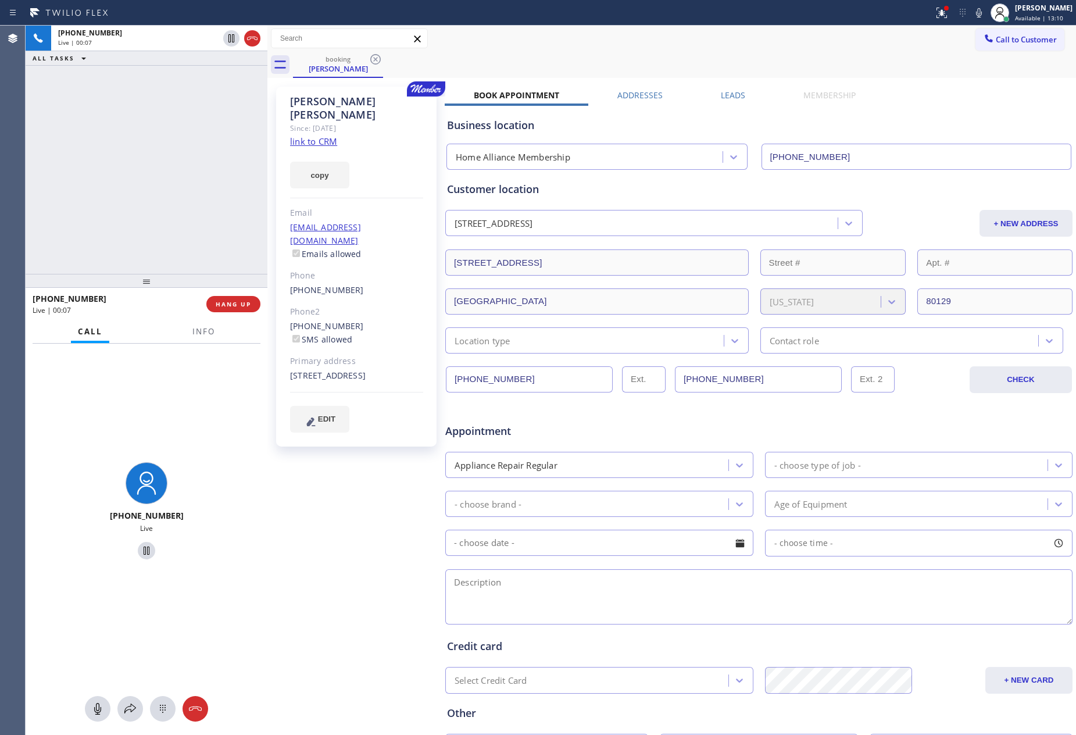
drag, startPoint x: 23, startPoint y: 144, endPoint x: 250, endPoint y: 206, distance: 235.8
click at [41, 152] on div "Agent Desktop [PHONE_NUMBER] Live | 00:07 ALL TASKS ALL TASKS ACTIVE TASKS TASK…" at bounding box center [538, 380] width 1076 height 709
click at [313, 135] on link "link to CRM" at bounding box center [313, 141] width 47 height 12
click at [251, 156] on div "[PHONE_NUMBER] Live | 00:08 ALL TASKS ALL TASKS ACTIVE TASKS TASKS IN WRAP UP" at bounding box center [147, 150] width 242 height 248
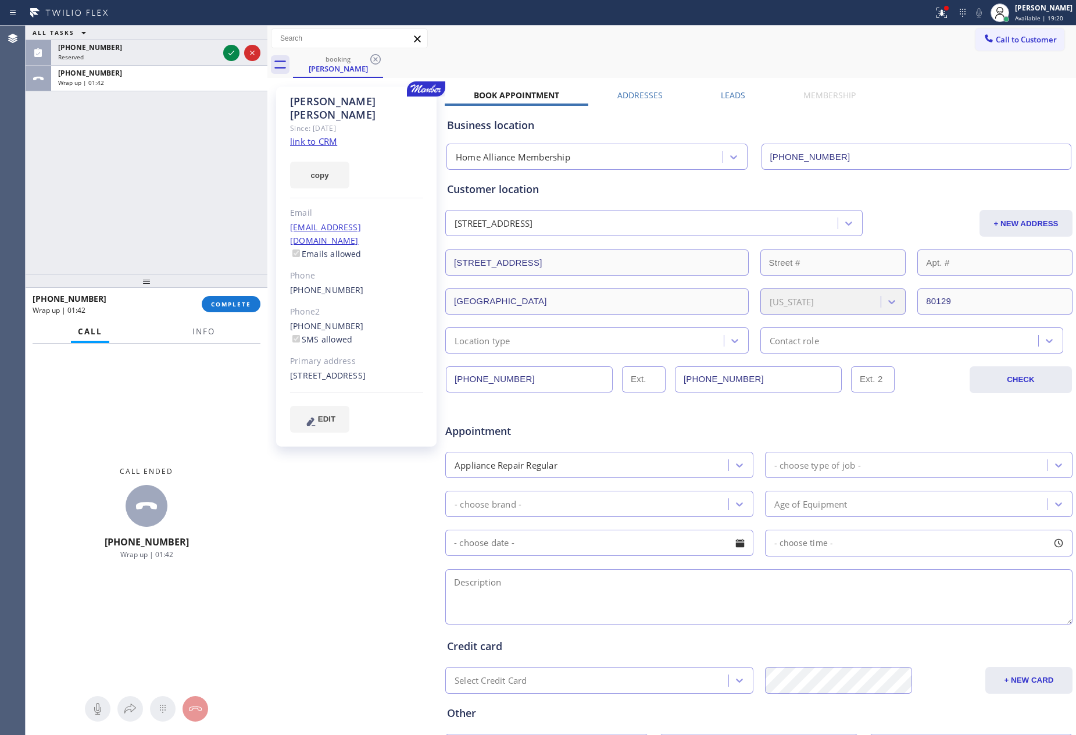
click at [199, 207] on div "ALL TASKS ALL TASKS ACTIVE TASKS TASKS IN WRAP UP [PHONE_NUMBER] Reserved [PHON…" at bounding box center [147, 150] width 242 height 248
drag, startPoint x: 227, startPoint y: 309, endPoint x: 210, endPoint y: 198, distance: 112.3
click at [227, 307] on button "COMPLETE" at bounding box center [231, 304] width 59 height 16
click at [210, 197] on div "ALL TASKS ALL TASKS ACTIVE TASKS TASKS IN WRAP UP [PHONE_NUMBER] Reserved [PHON…" at bounding box center [147, 150] width 242 height 248
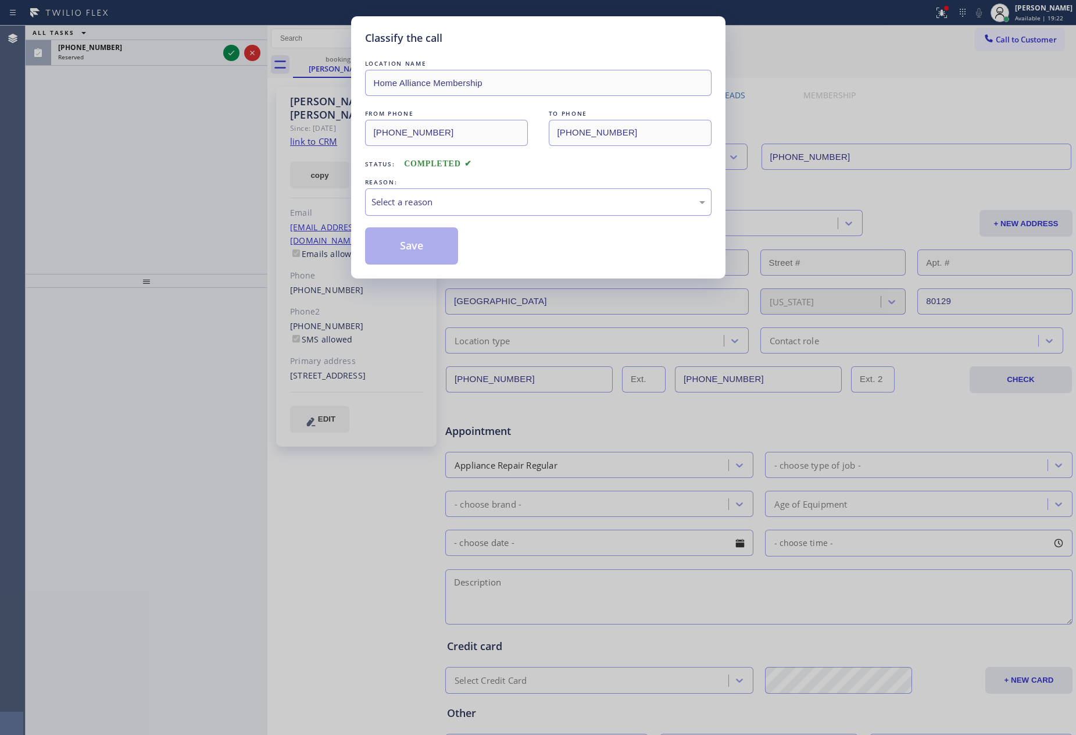
click at [450, 199] on div "Select a reason" at bounding box center [538, 201] width 334 height 13
click at [401, 246] on button "Save" at bounding box center [412, 245] width 94 height 37
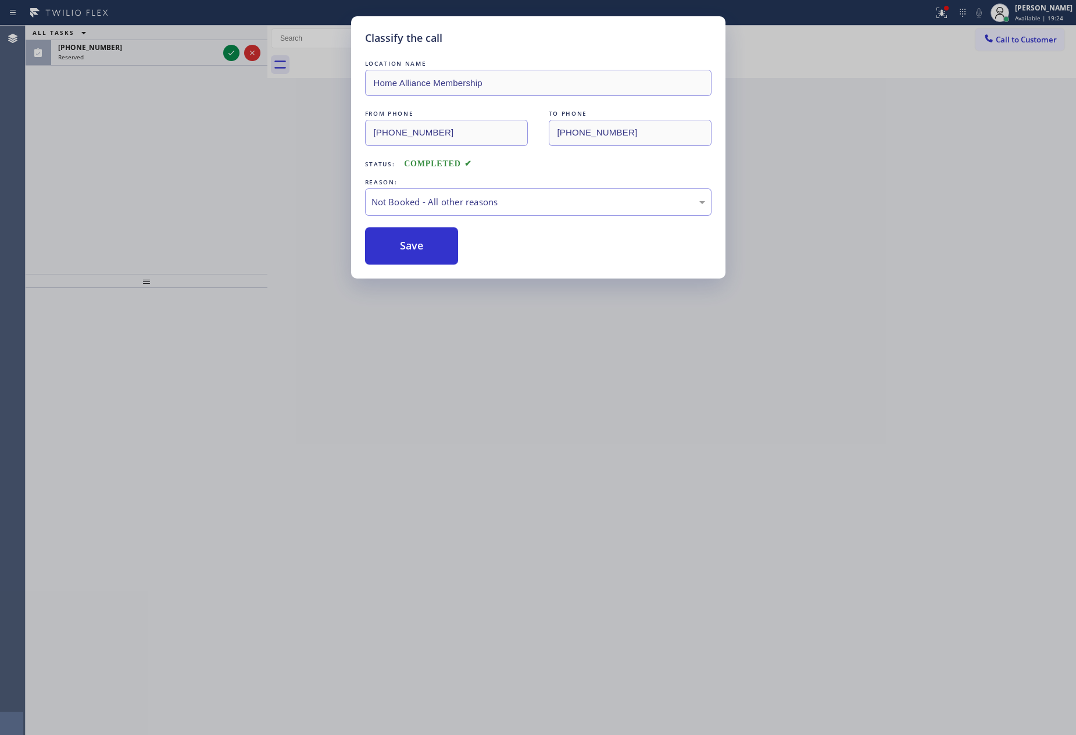
click at [401, 246] on button "Save" at bounding box center [412, 245] width 94 height 37
click at [184, 168] on div "Classify the call LOCATION NAME Home Alliance Membership FROM PHONE [PHONE_NUMB…" at bounding box center [538, 367] width 1076 height 735
click at [183, 168] on div "Classify the call LOCATION NAME Home Alliance Membership FROM PHONE [PHONE_NUMB…" at bounding box center [538, 367] width 1076 height 735
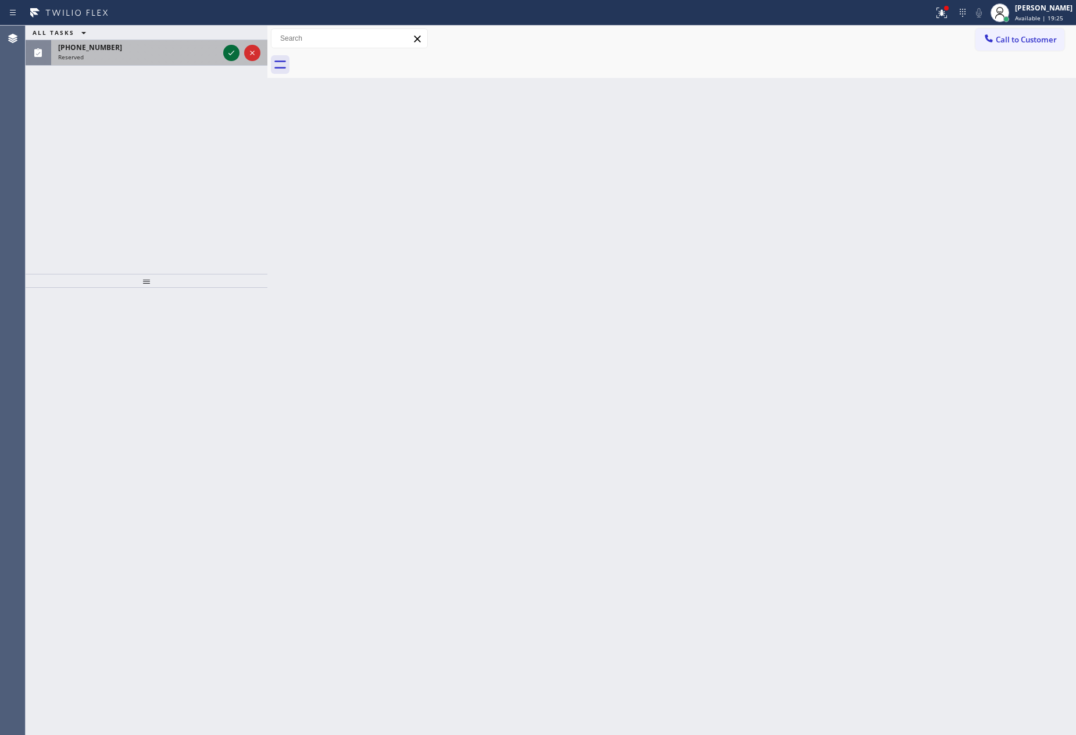
click at [229, 53] on icon at bounding box center [231, 53] width 14 height 14
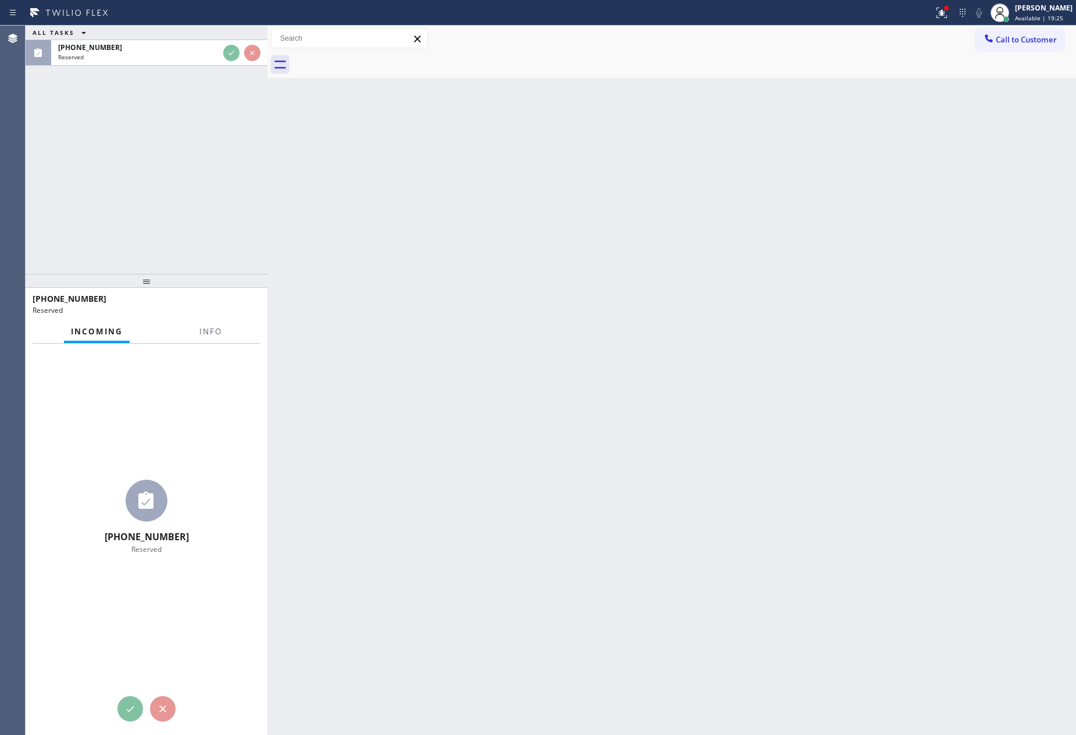
click at [234, 142] on div "ALL TASKS ALL TASKS ACTIVE TASKS TASKS IN WRAP UP [PHONE_NUMBER] Reserved" at bounding box center [147, 150] width 242 height 248
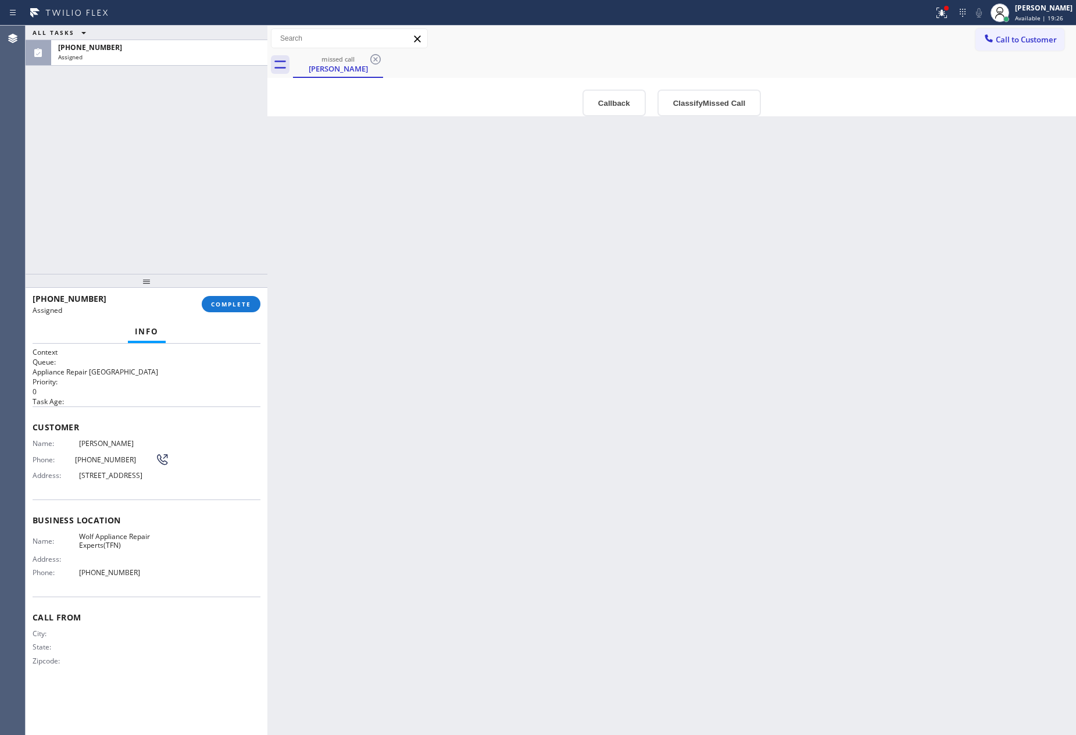
click at [259, 166] on div "ALL TASKS ALL TASKS ACTIVE TASKS TASKS IN WRAP UP [PHONE_NUMBER] Assigned" at bounding box center [147, 150] width 242 height 248
click at [681, 270] on div "Back to Dashboard Change Sender ID Customers Technicians Select a contact Outbo…" at bounding box center [671, 380] width 808 height 709
click at [671, 106] on button "Classify Missed Call" at bounding box center [708, 103] width 103 height 27
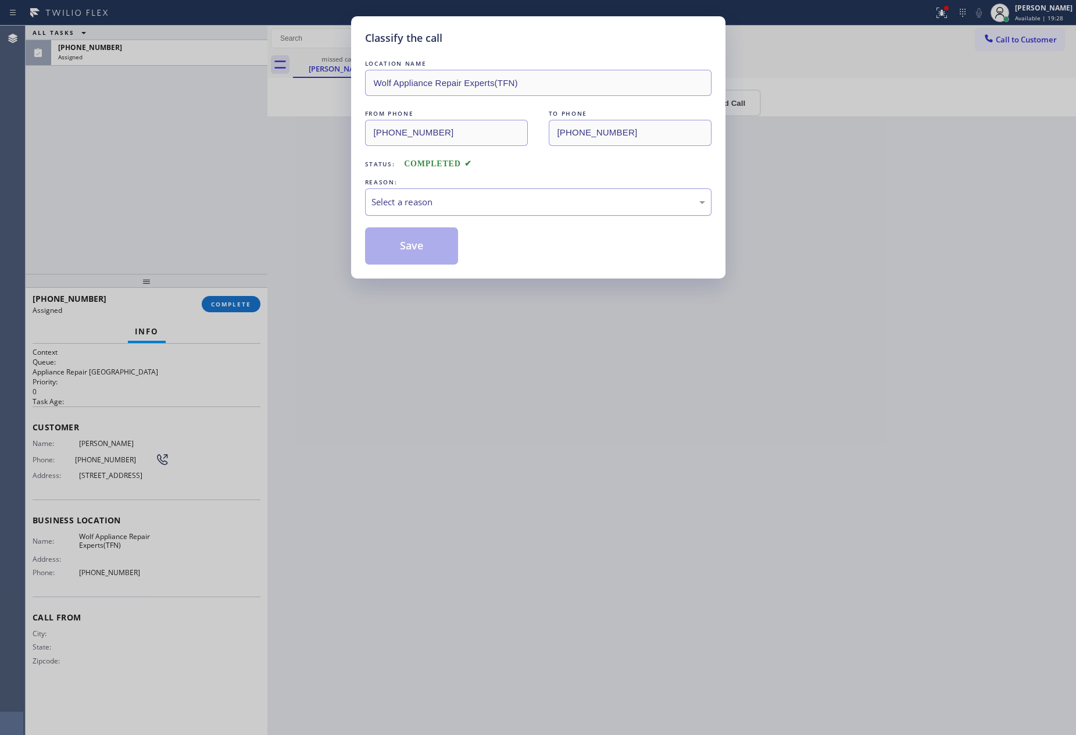
click at [532, 209] on div "Select a reason" at bounding box center [538, 201] width 334 height 13
click at [414, 250] on button "Save" at bounding box center [412, 245] width 94 height 37
click at [202, 173] on div "Classify the call LOCATION NAME Wolf Appliance Repair Experts(TFN) FROM PHONE […" at bounding box center [538, 367] width 1076 height 735
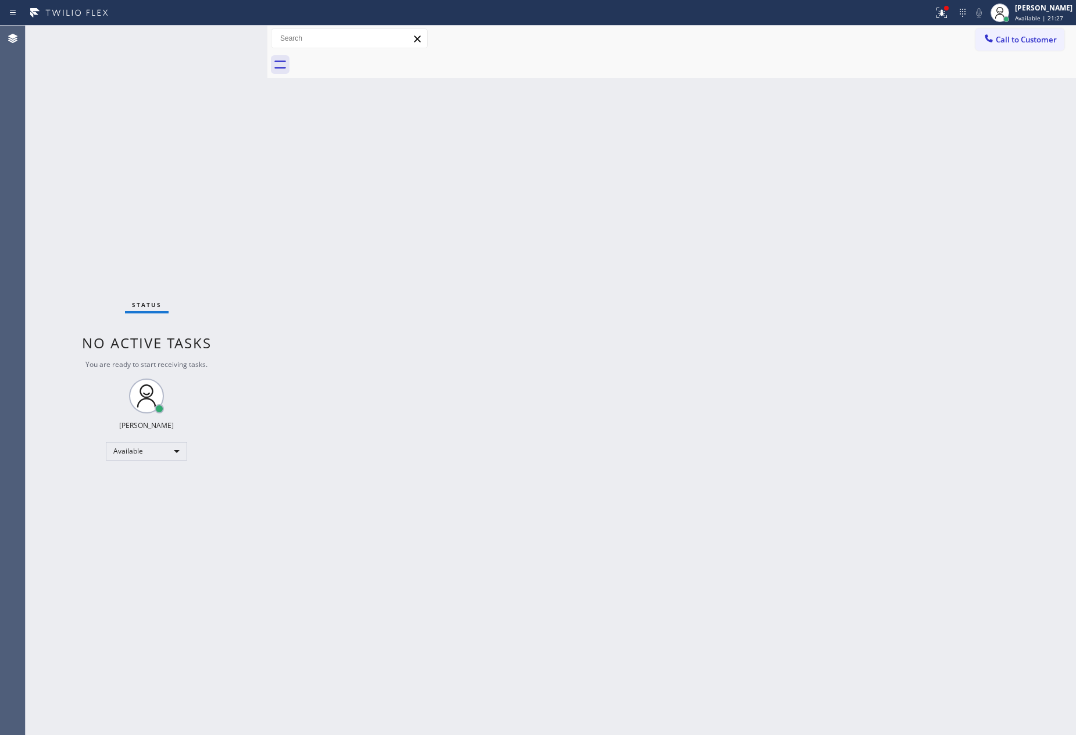
click at [273, 211] on div "Back to Dashboard Change Sender ID Customers Technicians Select a contact Outbo…" at bounding box center [671, 380] width 808 height 709
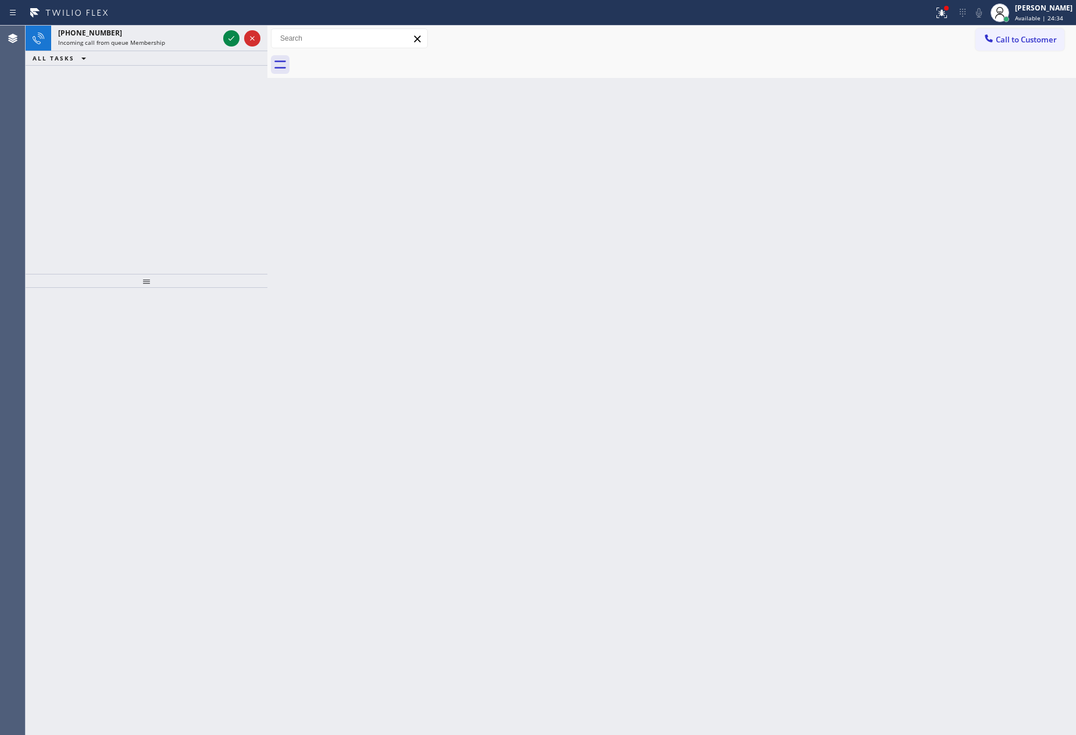
drag, startPoint x: 63, startPoint y: 235, endPoint x: 144, endPoint y: 63, distance: 190.6
click at [84, 210] on div "[PHONE_NUMBER] Incoming call from queue Membership ALL TASKS ALL TASKS ACTIVE T…" at bounding box center [147, 150] width 242 height 248
click at [158, 30] on div "[PHONE_NUMBER]" at bounding box center [138, 33] width 160 height 10
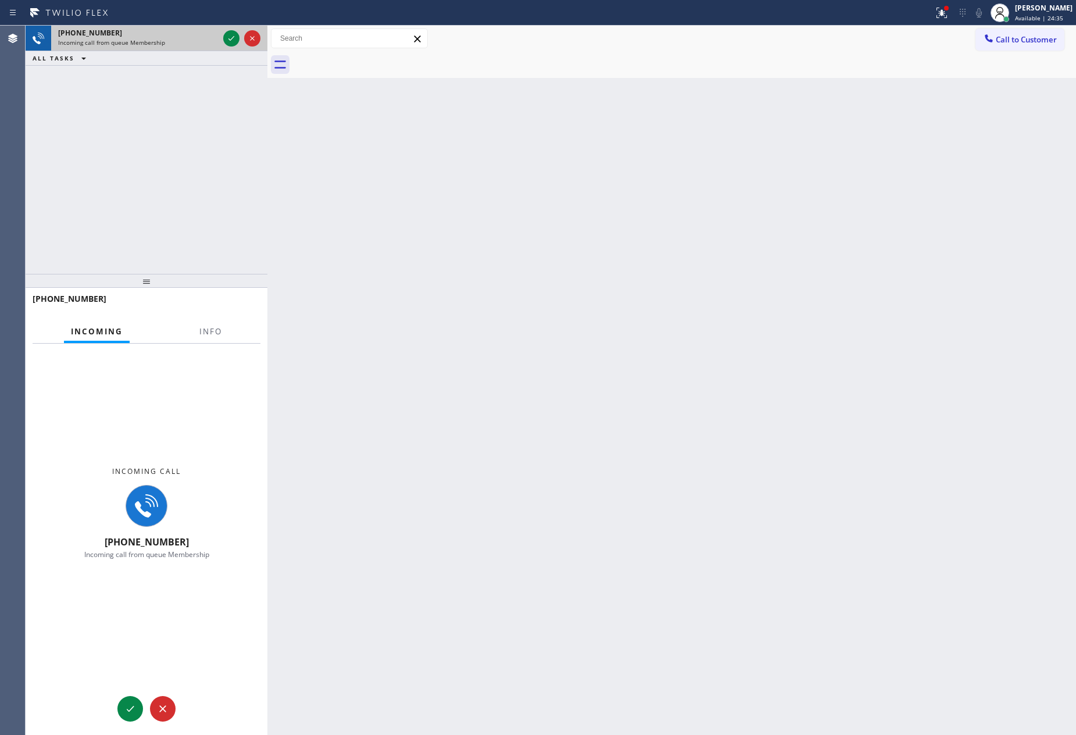
click at [160, 39] on span "Incoming call from queue Membership" at bounding box center [111, 42] width 107 height 8
click at [199, 191] on div "[PHONE_NUMBER] Incoming call from queue Membership ALL TASKS ALL TASKS ACTIVE T…" at bounding box center [147, 150] width 242 height 248
click at [143, 35] on div "[PHONE_NUMBER]" at bounding box center [138, 33] width 160 height 10
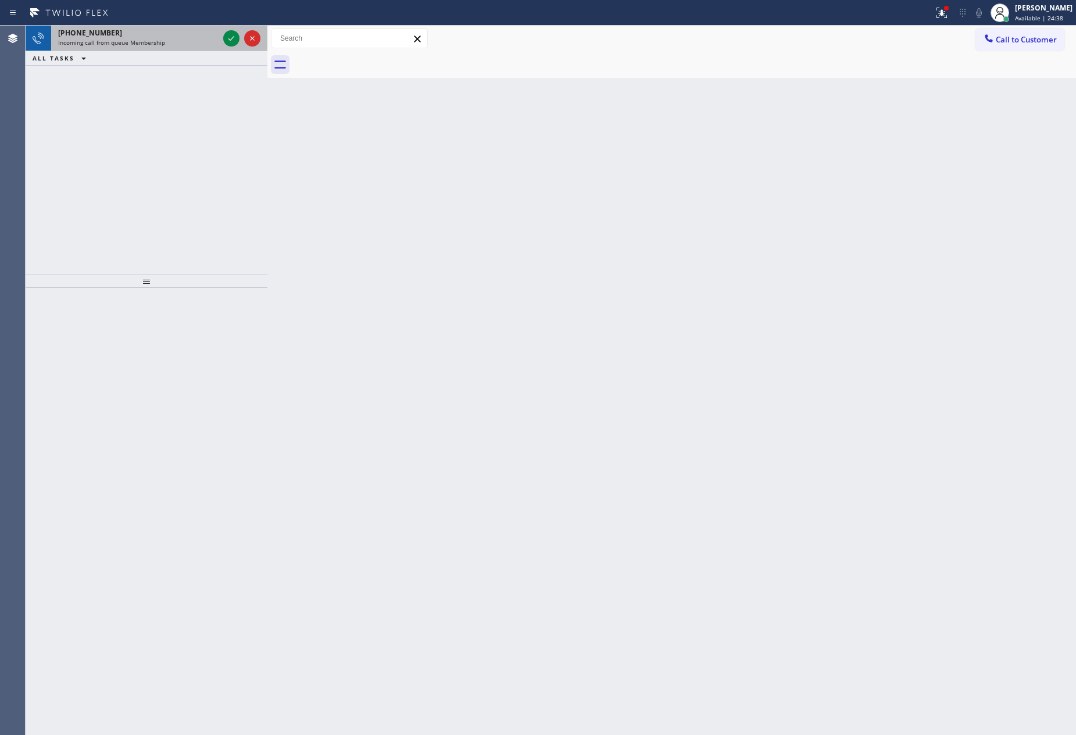
click at [142, 26] on div "[PHONE_NUMBER] Incoming call from queue Membership" at bounding box center [136, 39] width 170 height 26
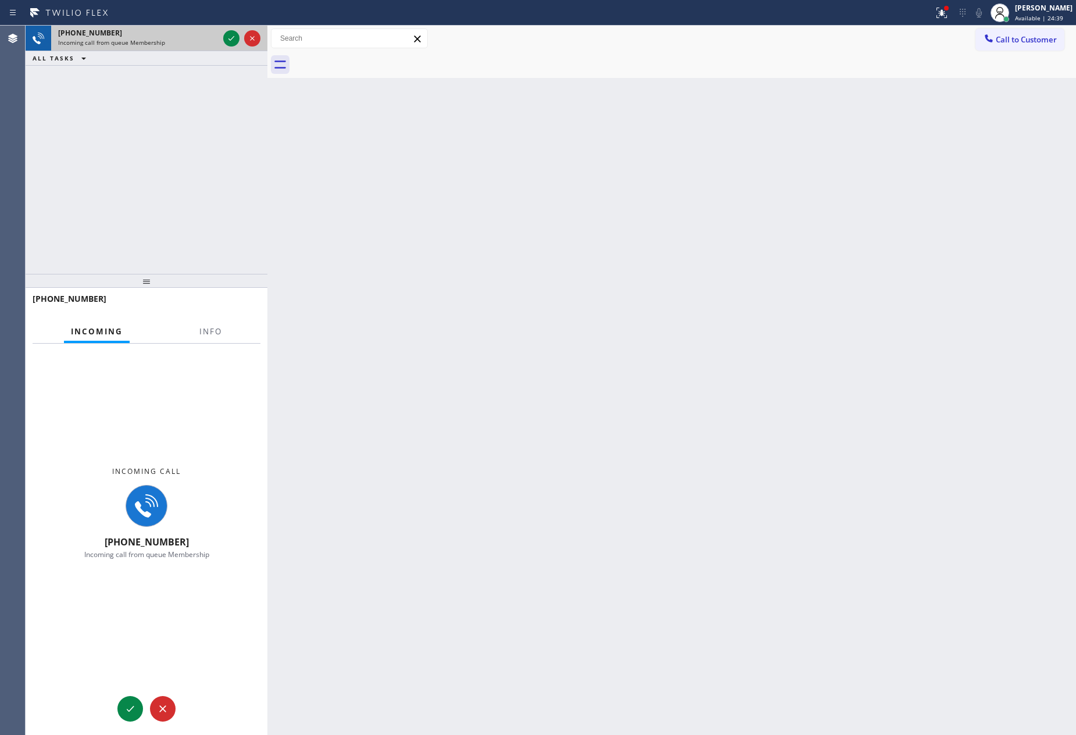
click at [138, 44] on span "Incoming call from queue Membership" at bounding box center [111, 42] width 107 height 8
click at [139, 49] on div "[PHONE_NUMBER] Incoming call from queue Membership" at bounding box center [136, 39] width 170 height 26
click at [216, 321] on button "Info" at bounding box center [210, 331] width 37 height 23
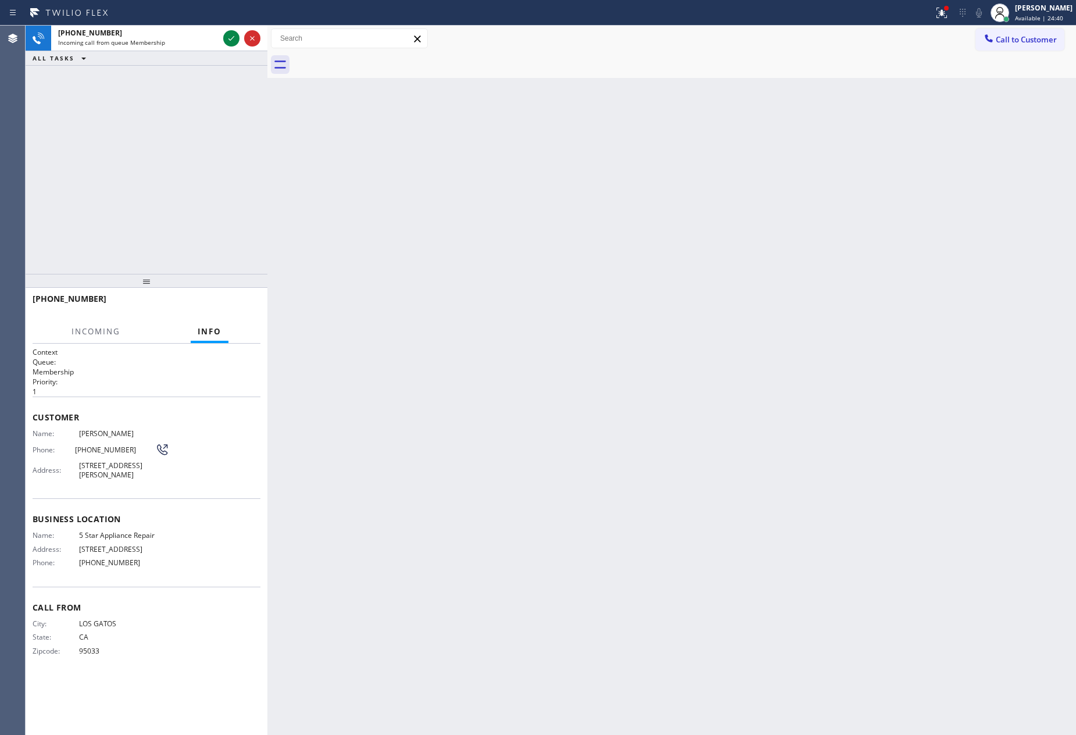
click at [211, 211] on div "[PHONE_NUMBER] Incoming call from queue Membership ALL TASKS ALL TASKS ACTIVE T…" at bounding box center [147, 150] width 242 height 248
drag, startPoint x: 211, startPoint y: 211, endPoint x: 695, endPoint y: 68, distance: 504.3
click at [218, 199] on div "[PHONE_NUMBER] Incoming call from queue Membership ALL TASKS ALL TASKS ACTIVE T…" at bounding box center [147, 150] width 242 height 248
click at [1040, 10] on div "[PERSON_NAME]" at bounding box center [1044, 8] width 58 height 10
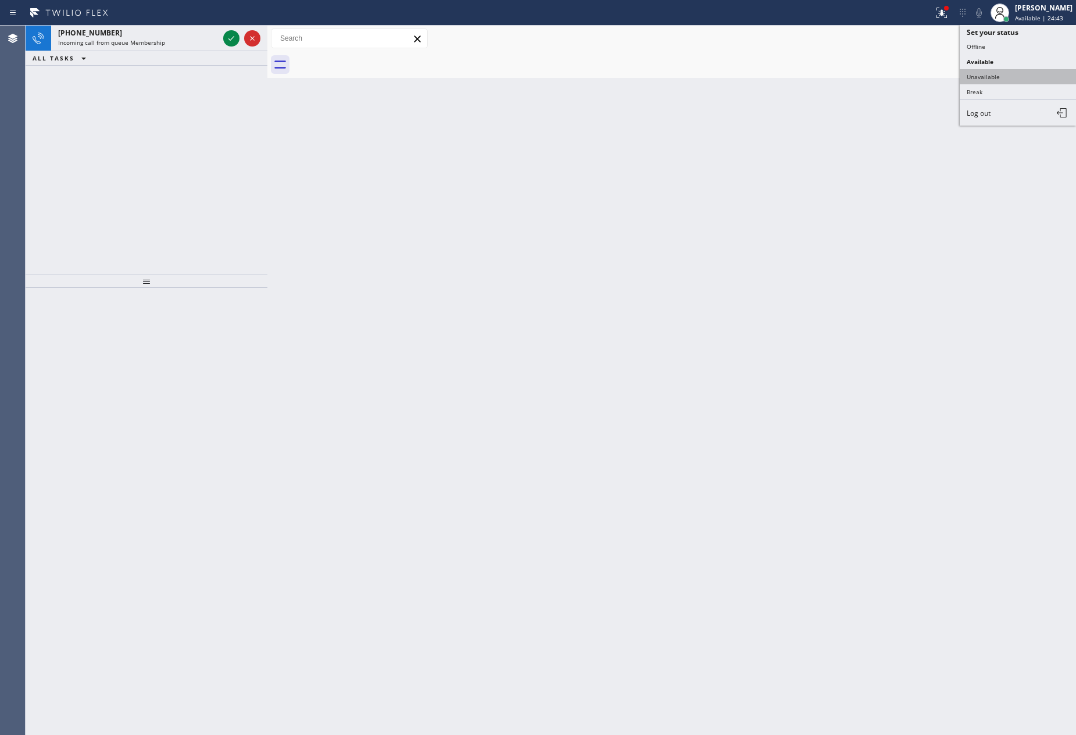
click at [968, 74] on button "Unavailable" at bounding box center [1018, 76] width 116 height 15
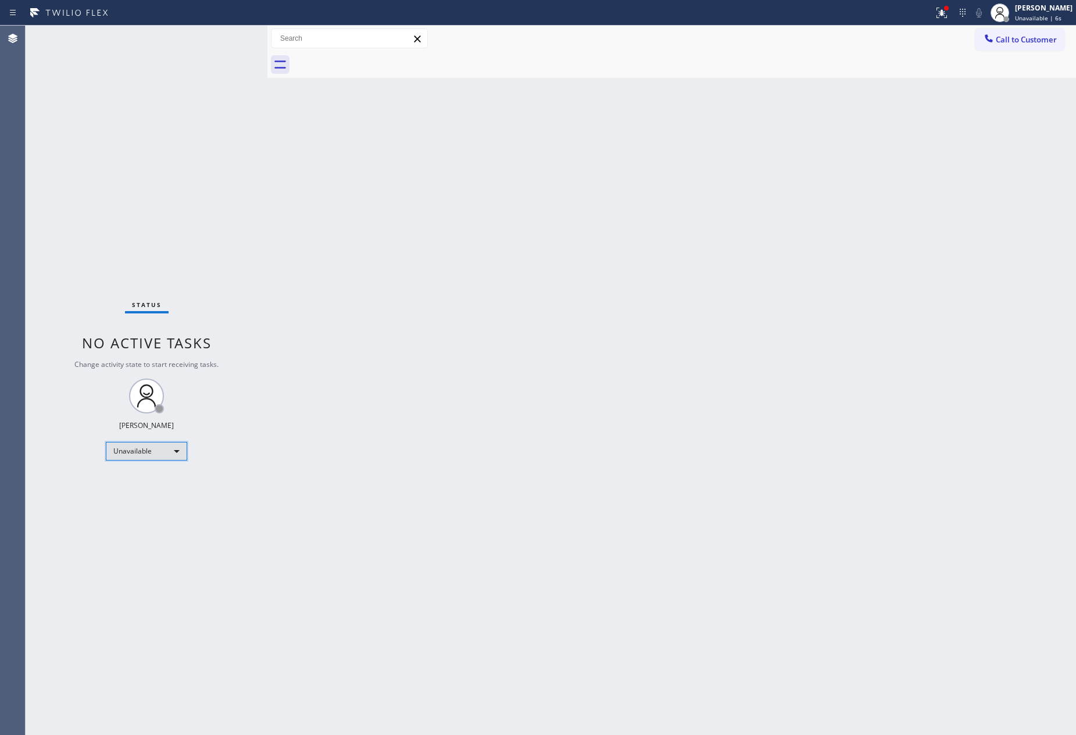
click at [154, 447] on div "Unavailable" at bounding box center [146, 451] width 81 height 19
click at [166, 507] on li "Break" at bounding box center [145, 510] width 78 height 14
click at [514, 494] on div "Back to Dashboard Change Sender ID Customers Technicians Select a contact Outbo…" at bounding box center [671, 380] width 808 height 709
drag, startPoint x: 53, startPoint y: 494, endPoint x: 65, endPoint y: 489, distance: 12.7
click at [65, 489] on div "Status No active tasks Change activity state to start receiving tasks. [PERSON_…" at bounding box center [147, 380] width 242 height 709
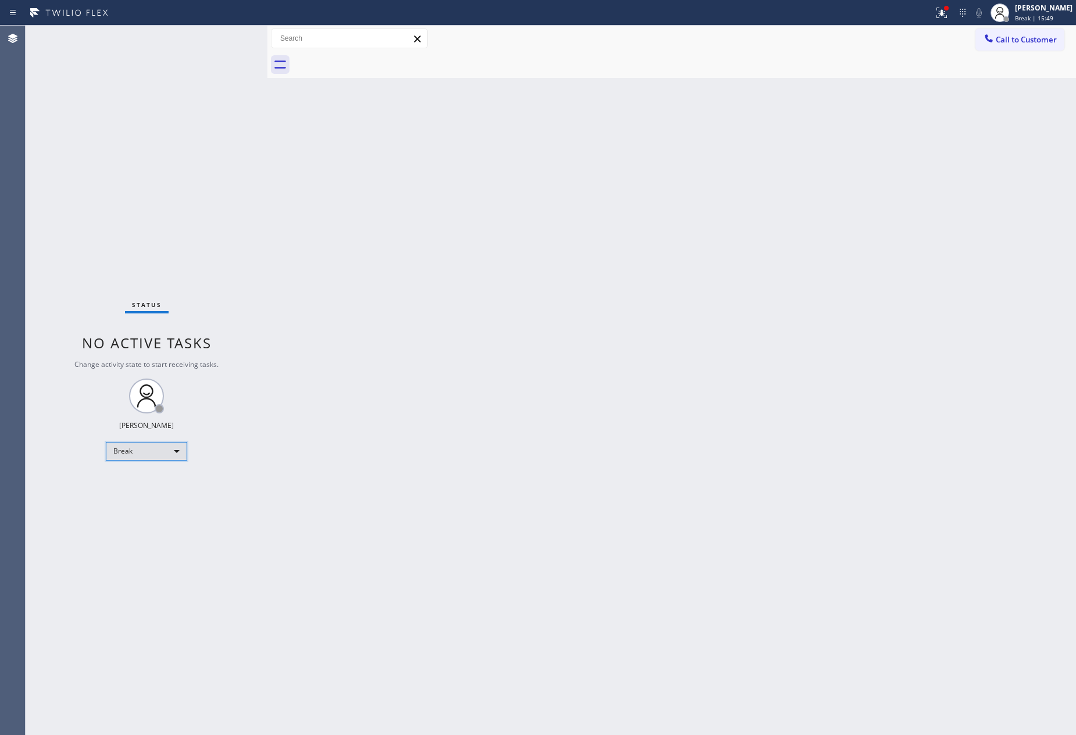
click at [112, 449] on div "Break" at bounding box center [146, 451] width 81 height 19
click at [145, 485] on li "Available" at bounding box center [145, 481] width 78 height 14
click at [713, 393] on div "Back to Dashboard Change Sender ID Customers Technicians Select a contact Outbo…" at bounding box center [671, 380] width 808 height 709
drag, startPoint x: 14, startPoint y: 164, endPoint x: 80, endPoint y: 187, distance: 69.8
click at [25, 166] on div "Agent Desktop" at bounding box center [13, 380] width 26 height 709
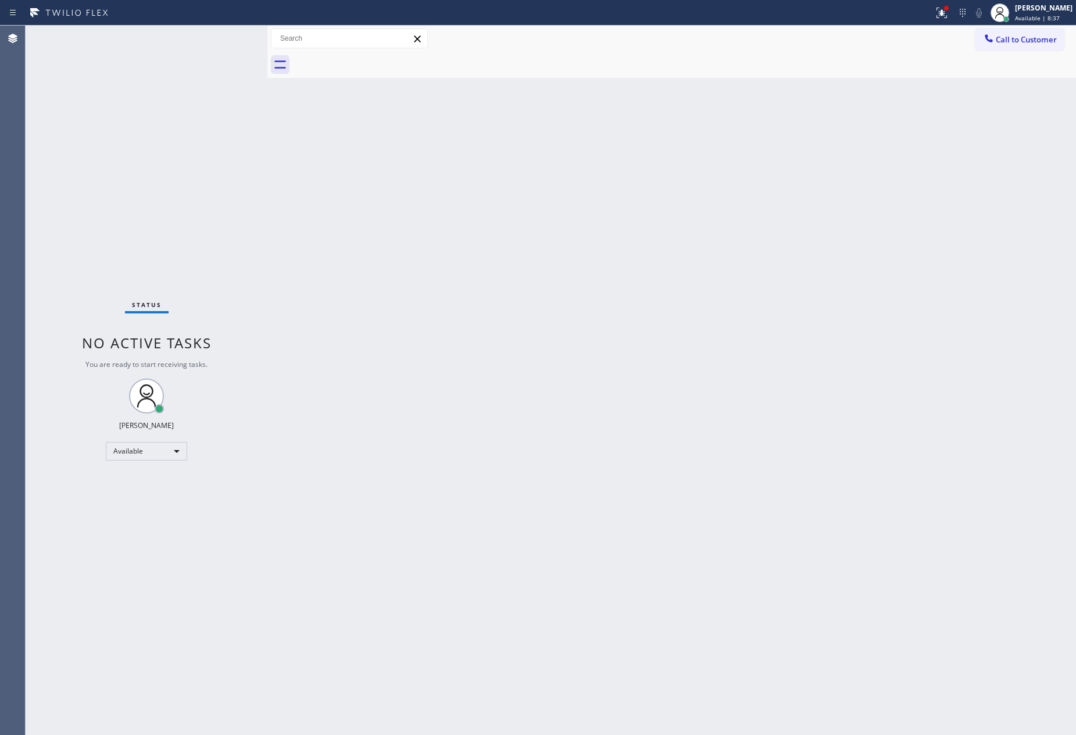
drag, startPoint x: 632, startPoint y: 539, endPoint x: 649, endPoint y: 534, distance: 18.4
click at [649, 534] on div "Back to Dashboard Change Sender ID Customers Technicians Select a contact Outbo…" at bounding box center [671, 380] width 808 height 709
click at [661, 527] on div "Back to Dashboard Change Sender ID Customers Technicians Select a contact Outbo…" at bounding box center [671, 380] width 808 height 709
click at [126, 448] on div "Available" at bounding box center [146, 451] width 81 height 19
click at [166, 499] on li "Unavailable" at bounding box center [145, 496] width 78 height 14
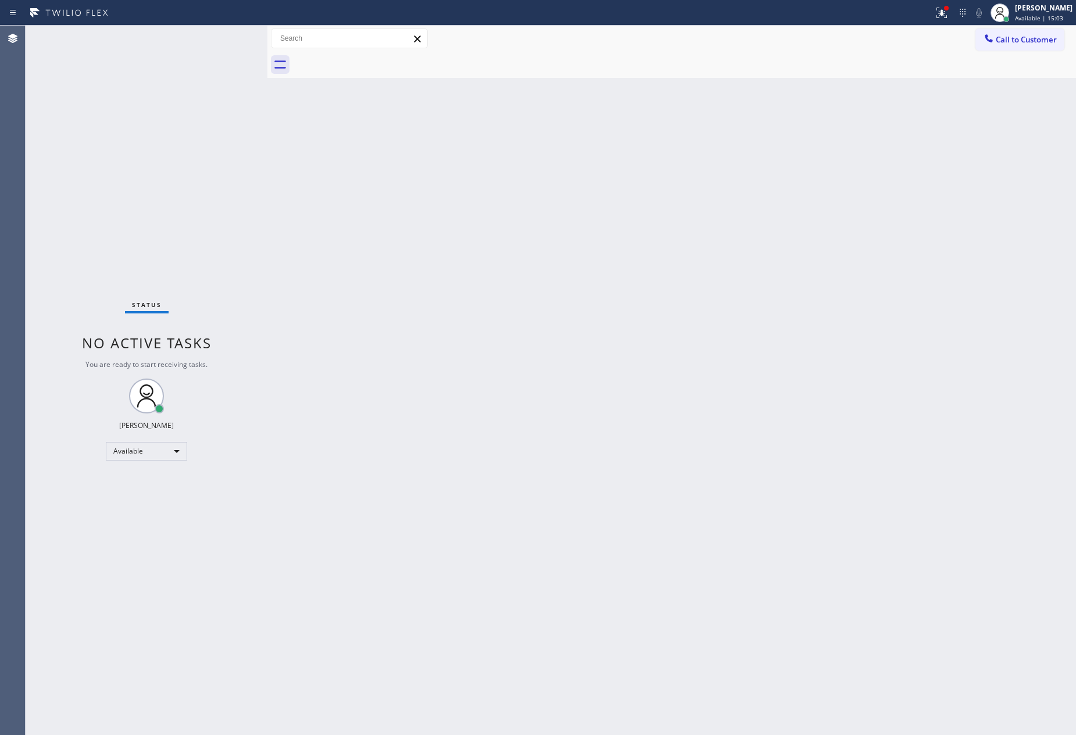
drag, startPoint x: 663, startPoint y: 520, endPoint x: 701, endPoint y: 478, distance: 56.8
click at [689, 492] on div "Back to Dashboard Change Sender ID Customers Technicians Select a contact Outbo…" at bounding box center [671, 380] width 808 height 709
click at [647, 345] on div "Back to Dashboard Change Sender ID Customers Technicians Select a contact Outbo…" at bounding box center [671, 380] width 808 height 708
click at [146, 457] on div "Unavailable" at bounding box center [146, 450] width 81 height 19
click at [138, 478] on li "Available" at bounding box center [145, 481] width 78 height 14
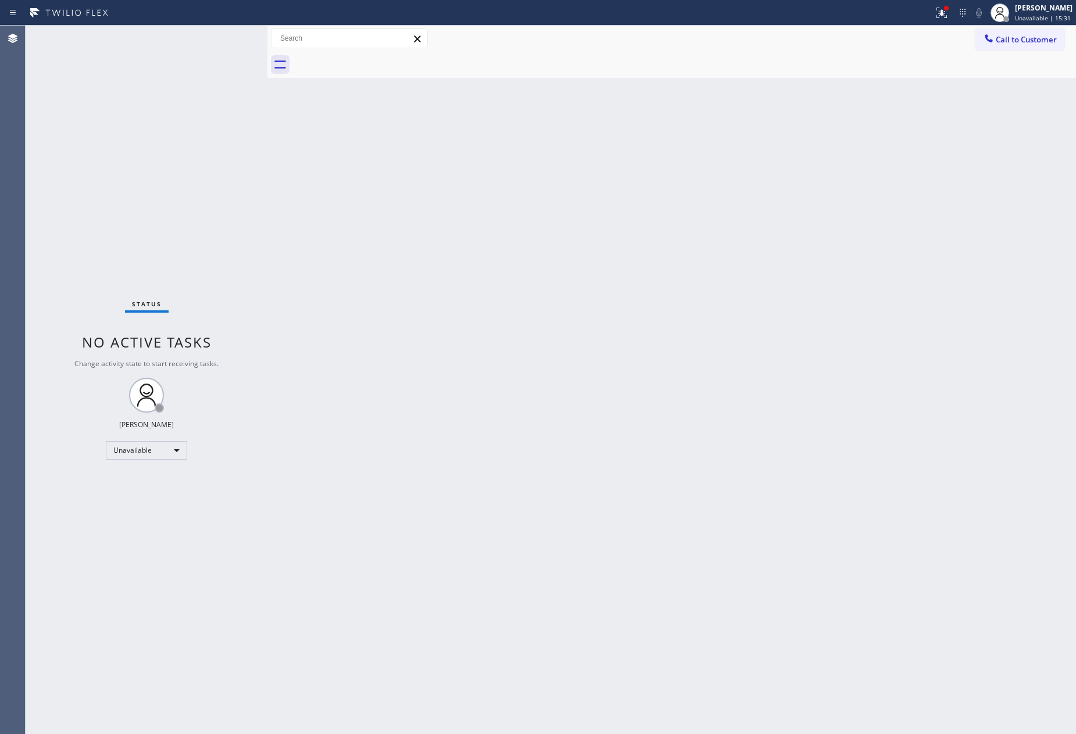
click at [639, 450] on div "Back to Dashboard Change Sender ID Customers Technicians Select a contact Outbo…" at bounding box center [671, 380] width 808 height 708
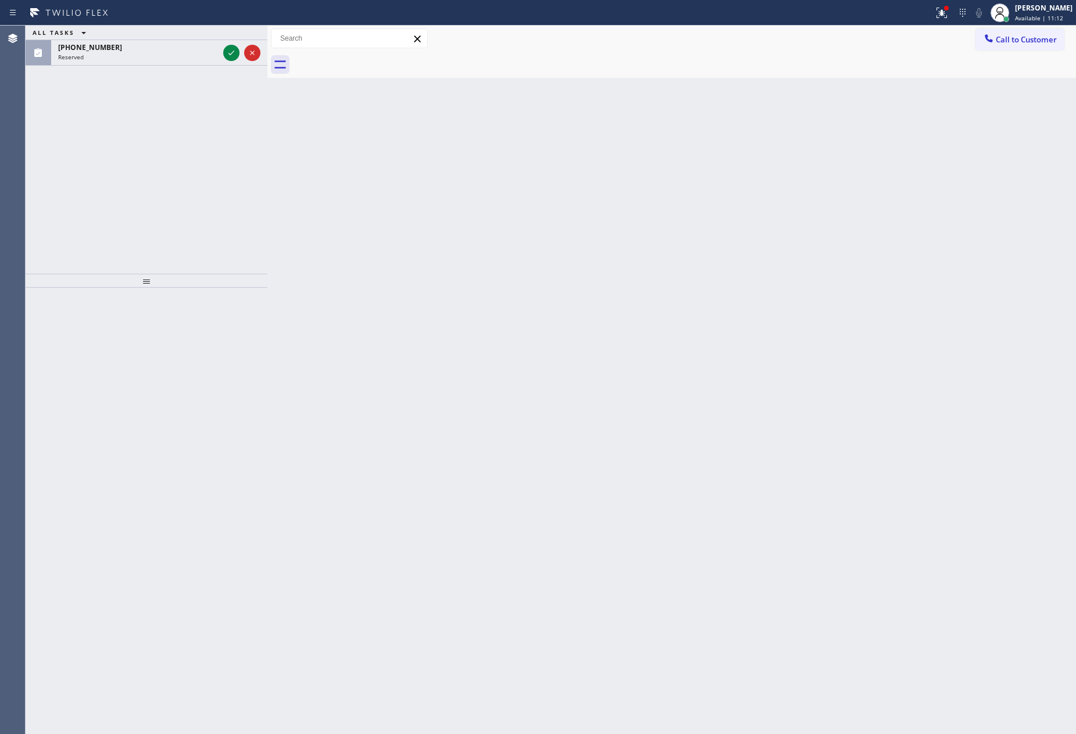
click at [37, 146] on div "ALL TASKS ALL TASKS ACTIVE TASKS TASKS IN WRAP UP [PHONE_NUMBER] Reserved" at bounding box center [147, 150] width 242 height 248
click at [234, 58] on icon at bounding box center [231, 53] width 14 height 14
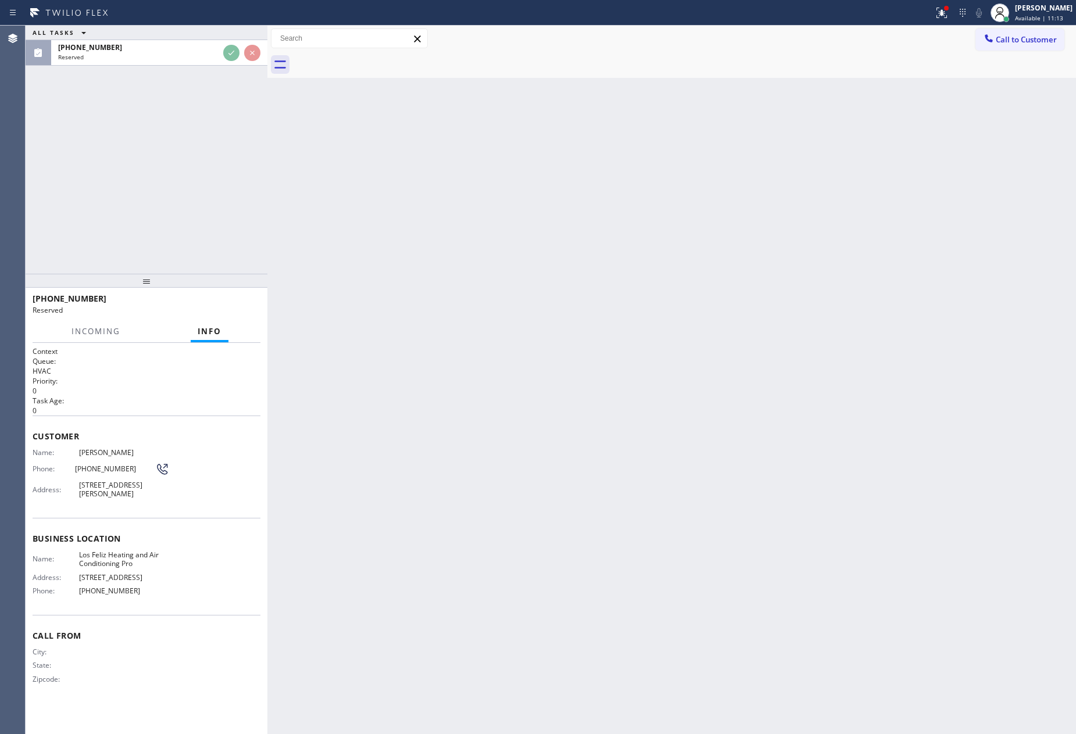
click at [217, 173] on div "ALL TASKS ALL TASKS ACTIVE TASKS TASKS IN WRAP UP [PHONE_NUMBER] Reserved" at bounding box center [147, 150] width 242 height 248
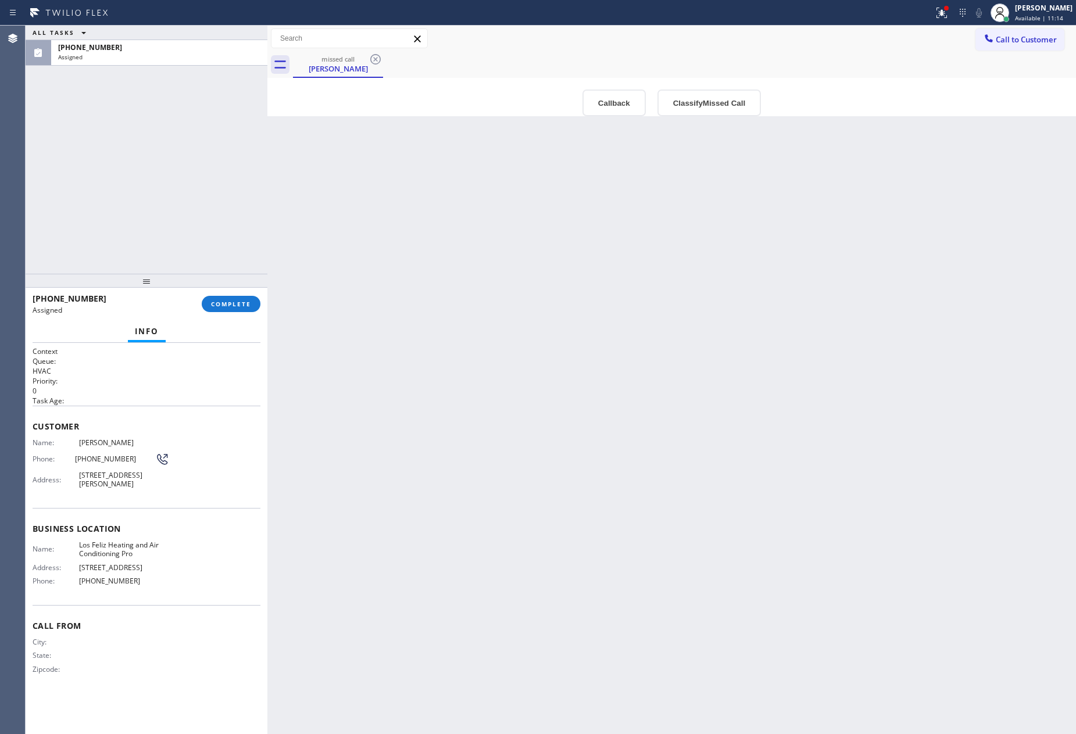
click at [216, 196] on div "ALL TASKS ALL TASKS ACTIVE TASKS TASKS IN WRAP UP [PHONE_NUMBER] Assigned" at bounding box center [147, 150] width 242 height 248
drag, startPoint x: 830, startPoint y: 656, endPoint x: 855, endPoint y: 606, distance: 56.4
click at [848, 629] on div "Back to Dashboard Change Sender ID Customers Technicians Select a contact Outbo…" at bounding box center [671, 380] width 808 height 708
click at [670, 99] on button "Classify Missed Call" at bounding box center [708, 103] width 103 height 27
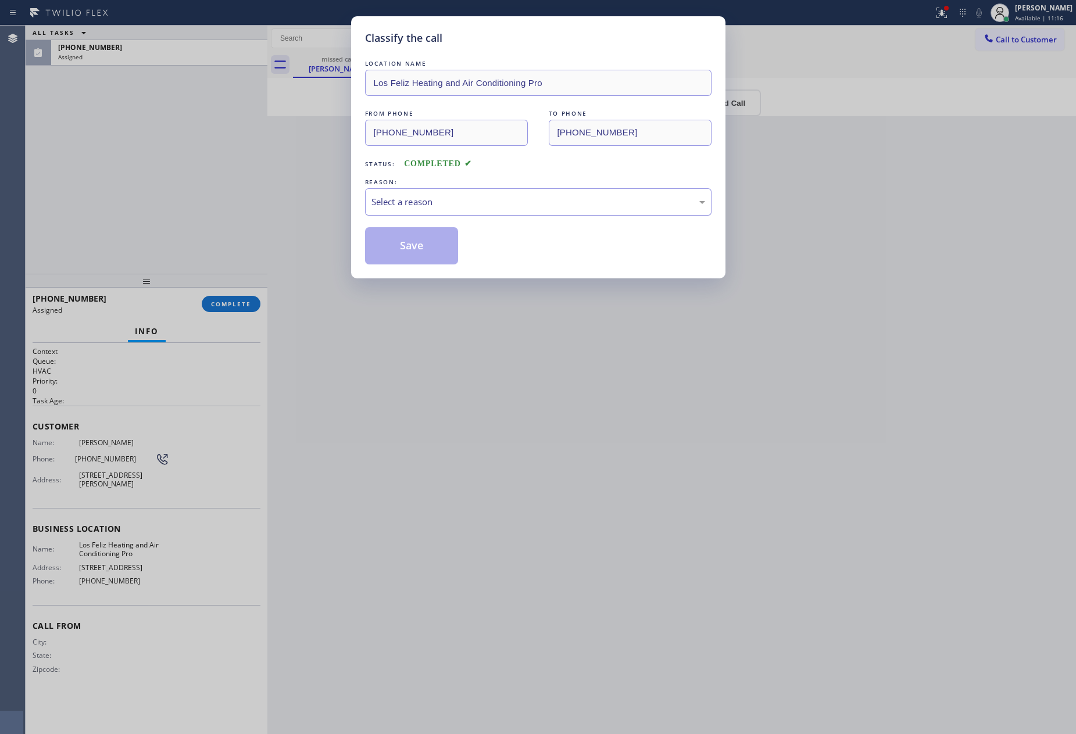
click at [471, 202] on div "Select a reason" at bounding box center [538, 201] width 334 height 13
click at [424, 255] on button "Save" at bounding box center [412, 245] width 94 height 37
click at [425, 253] on button "Save" at bounding box center [412, 245] width 94 height 37
click at [426, 252] on button "Save" at bounding box center [412, 245] width 94 height 37
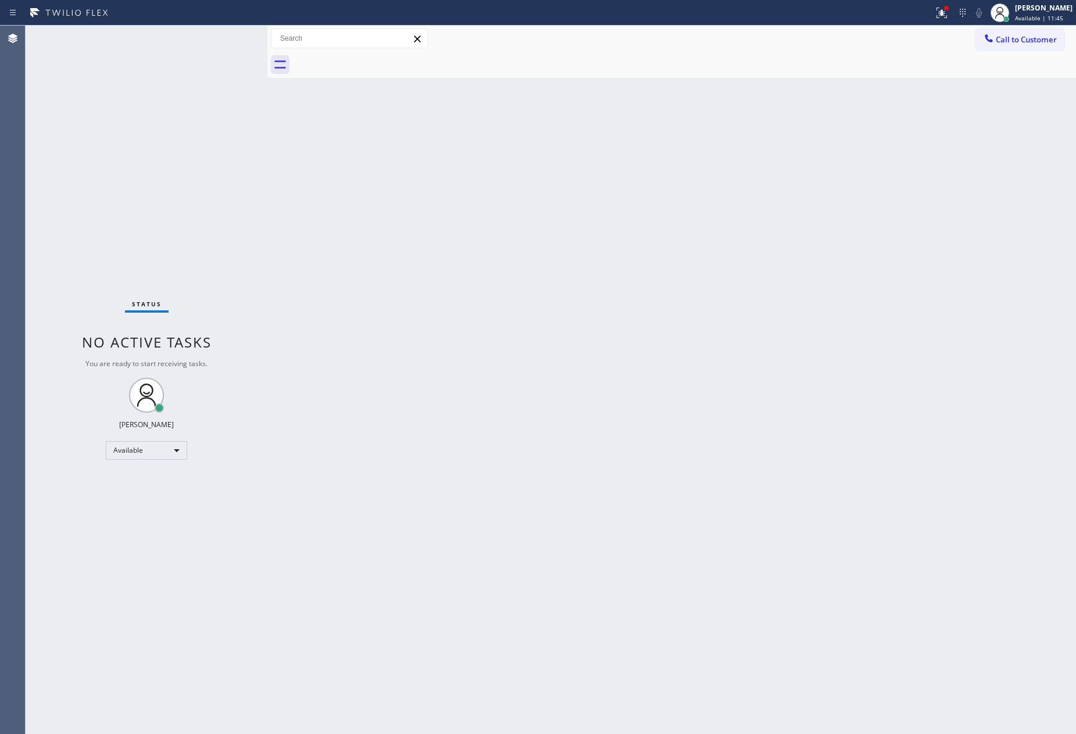
click at [215, 170] on div "Status No active tasks You are ready to start receiving tasks. [PERSON_NAME] Av…" at bounding box center [147, 380] width 242 height 708
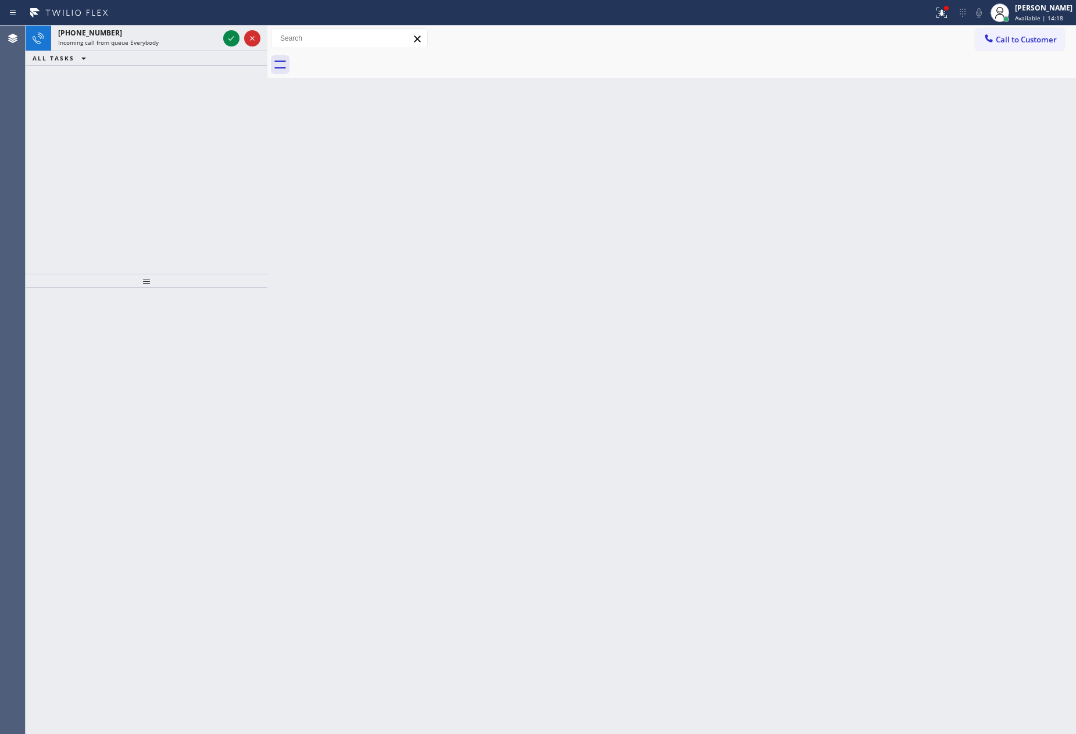
drag, startPoint x: 154, startPoint y: 32, endPoint x: 159, endPoint y: 63, distance: 31.7
click at [154, 42] on div "[PHONE_NUMBER] Incoming call from queue Everybody" at bounding box center [136, 39] width 170 height 26
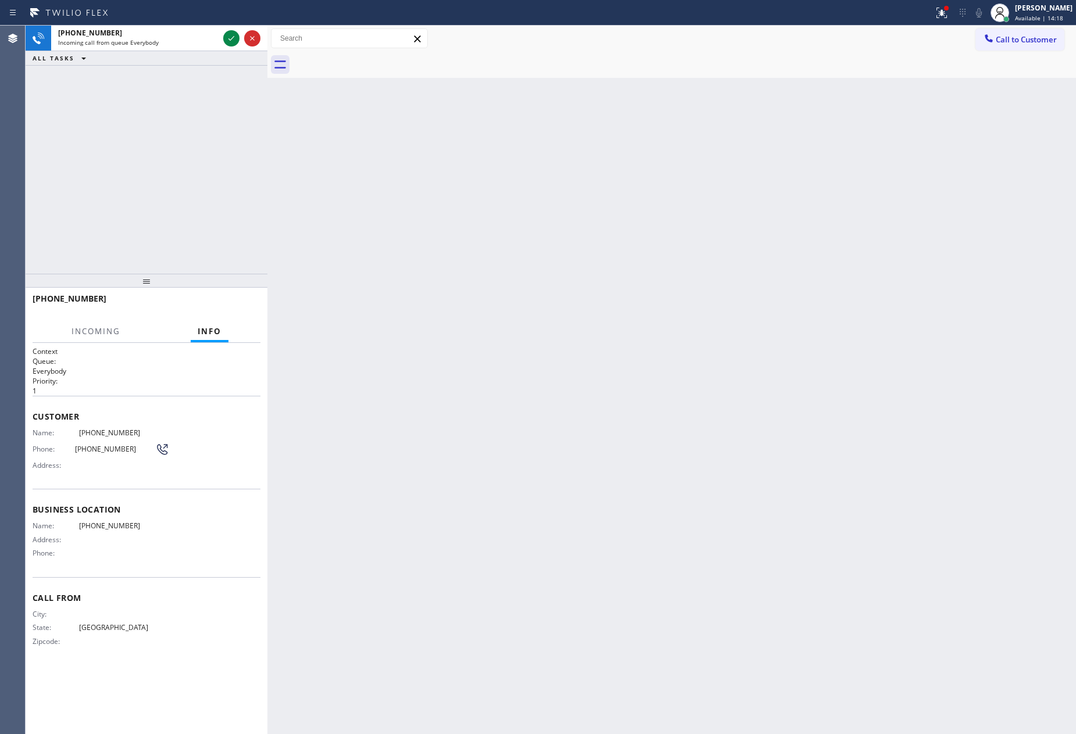
click at [164, 185] on div "[PHONE_NUMBER] Incoming call from queue Everybody ALL TASKS ALL TASKS ACTIVE TA…" at bounding box center [147, 150] width 242 height 248
drag, startPoint x: 668, startPoint y: 274, endPoint x: 1037, endPoint y: 467, distance: 416.5
click at [928, 410] on div "Back to Dashboard Change Sender ID Customers Technicians Select a contact Outbo…" at bounding box center [671, 380] width 808 height 708
click at [137, 100] on div "[PHONE_NUMBER] Incoming call from queue Everybody ALL TASKS ALL TASKS ACTIVE TA…" at bounding box center [147, 150] width 242 height 248
click at [148, 28] on div "[PHONE_NUMBER]" at bounding box center [138, 33] width 160 height 10
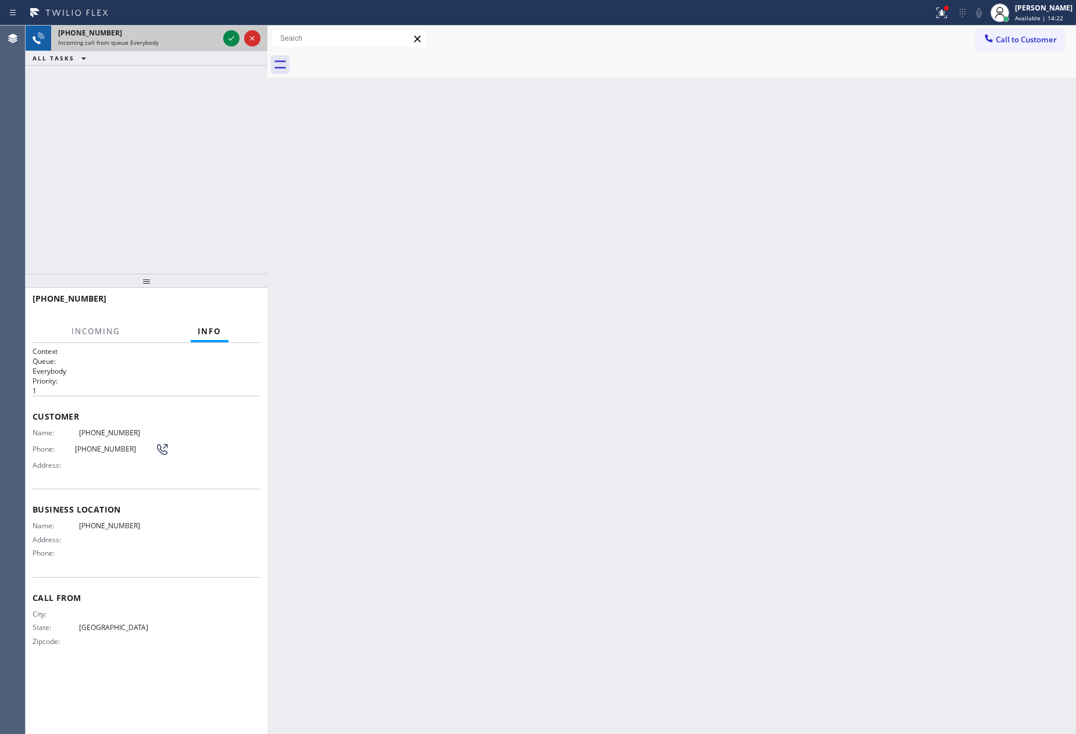
click at [161, 42] on div "Incoming call from queue Everybody" at bounding box center [138, 42] width 160 height 8
click at [184, 163] on div "[PHONE_NUMBER] Incoming call from queue Everybody ALL TASKS ALL TASKS ACTIVE TA…" at bounding box center [147, 150] width 242 height 248
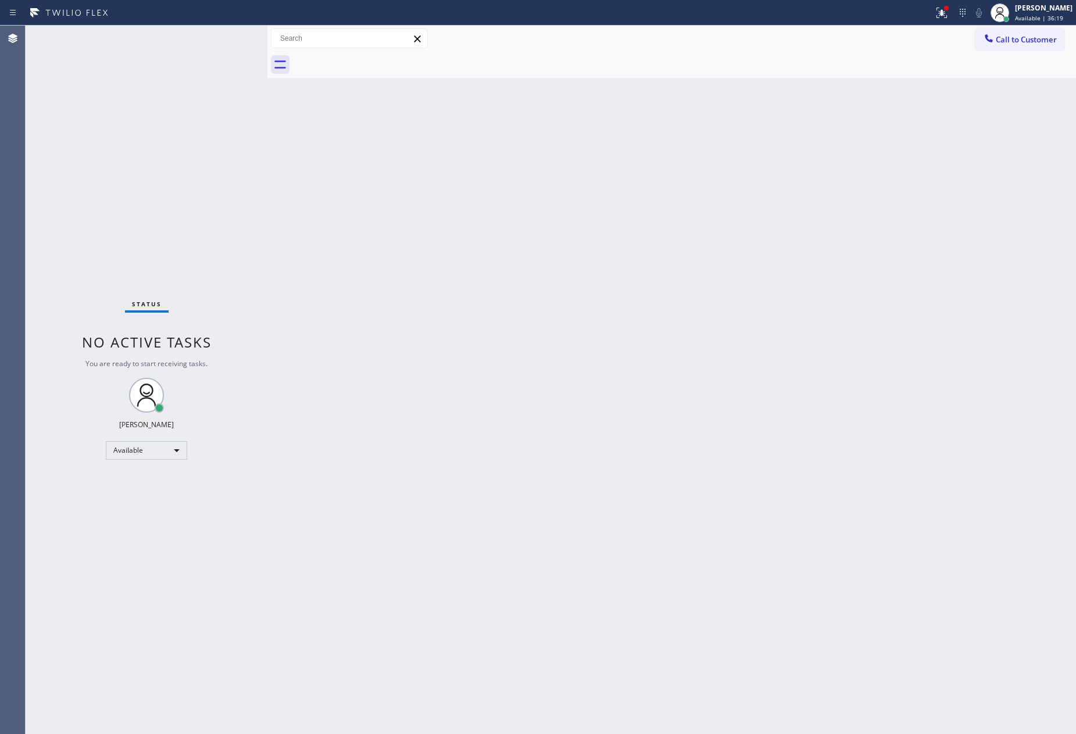
drag, startPoint x: 82, startPoint y: 128, endPoint x: 119, endPoint y: 199, distance: 80.6
click at [82, 128] on div "Status No active tasks You are ready to start receiving tasks. [PERSON_NAME] Av…" at bounding box center [147, 380] width 242 height 708
drag, startPoint x: 320, startPoint y: 307, endPoint x: 335, endPoint y: 303, distance: 16.1
click at [335, 306] on div "Back to Dashboard Change Sender ID Customers Technicians Select a contact Outbo…" at bounding box center [671, 380] width 808 height 708
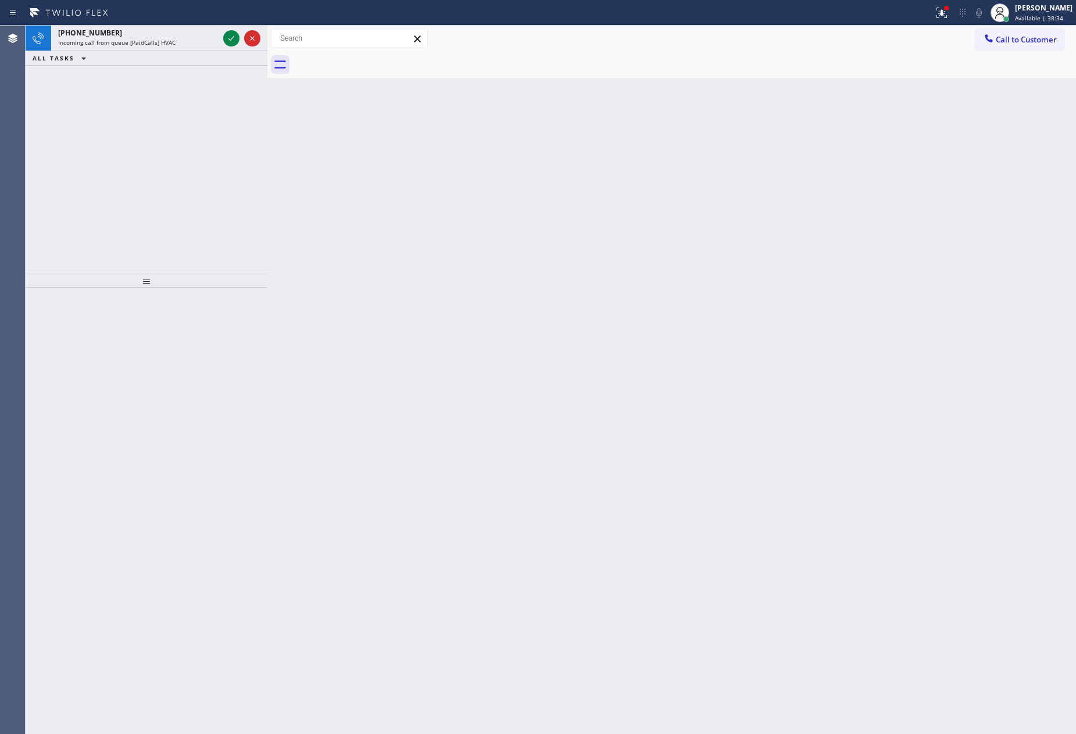
drag, startPoint x: 316, startPoint y: 190, endPoint x: 318, endPoint y: 199, distance: 8.9
click at [316, 191] on div "Back to Dashboard Change Sender ID Customers Technicians Select a contact Outbo…" at bounding box center [671, 380] width 808 height 708
click at [211, 44] on div "Incoming call from queue [PaidCalls] HVAC" at bounding box center [138, 42] width 160 height 8
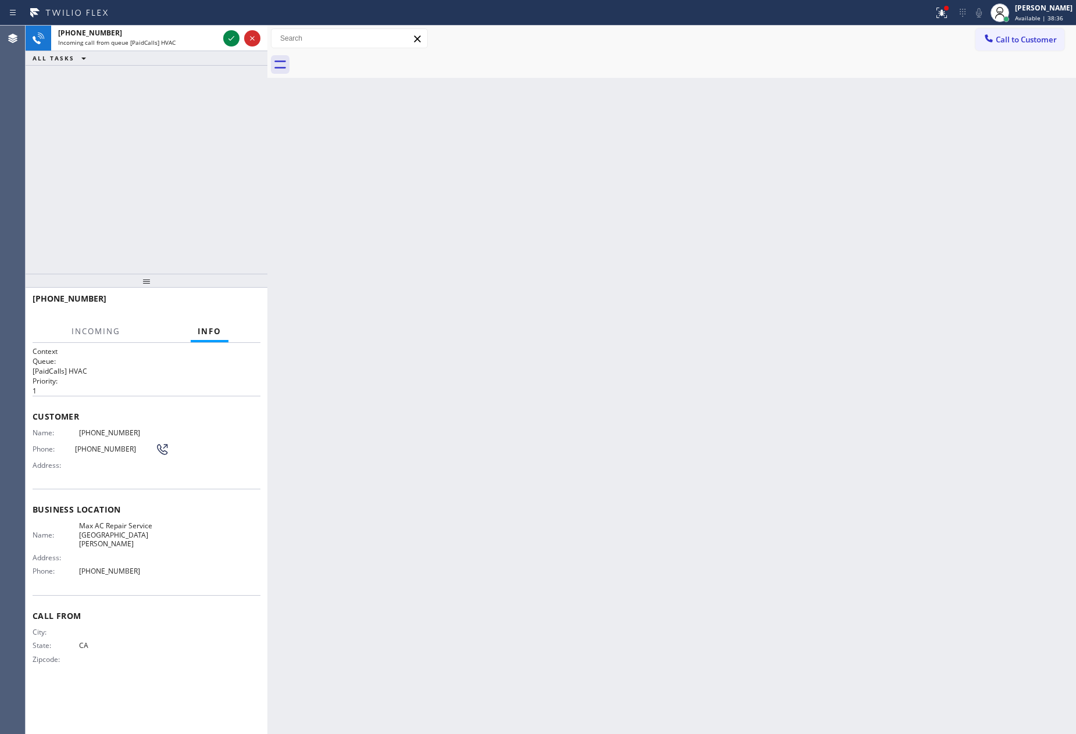
click at [201, 131] on div "[PHONE_NUMBER] Incoming call from queue [PaidCalls] HVAC ALL TASKS ALL TASKS AC…" at bounding box center [147, 150] width 242 height 248
click at [577, 213] on div "Back to Dashboard Change Sender ID Customers Technicians Select a contact Outbo…" at bounding box center [671, 380] width 808 height 708
click at [77, 58] on icon at bounding box center [84, 58] width 14 height 14
click at [227, 37] on icon at bounding box center [231, 38] width 14 height 14
click at [224, 145] on div "[PHONE_NUMBER] Incoming call from queue [PaidCalls] HVAC ALL TASKS ALL TASKS AC…" at bounding box center [147, 150] width 242 height 248
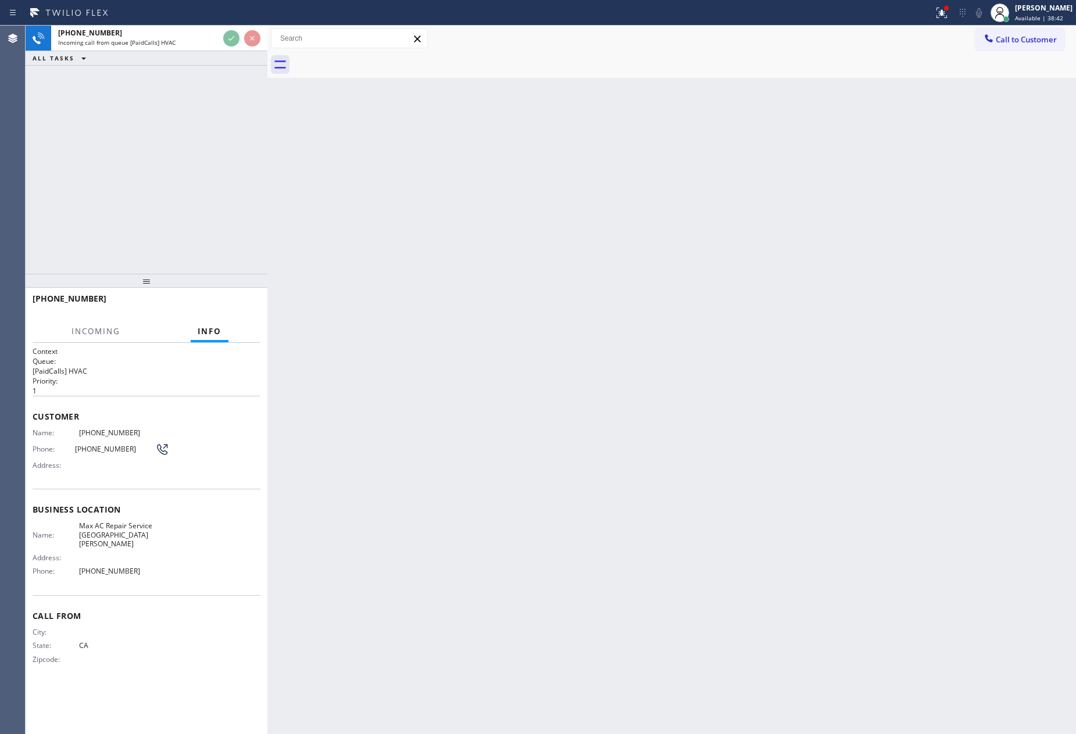
click at [206, 112] on div "[PHONE_NUMBER] Incoming call from queue [PaidCalls] HVAC ALL TASKS ALL TASKS AC…" at bounding box center [147, 150] width 242 height 248
drag, startPoint x: 620, startPoint y: 244, endPoint x: 670, endPoint y: 246, distance: 50.6
click at [647, 245] on div "Back to Dashboard Change Sender ID Customers Technicians Select a contact Outbo…" at bounding box center [671, 380] width 808 height 708
drag, startPoint x: 169, startPoint y: 127, endPoint x: 173, endPoint y: 144, distance: 16.8
click at [171, 138] on div "[PHONE_NUMBER] Incoming call from queue [PaidCalls] HVAC ALL TASKS ALL TASKS AC…" at bounding box center [147, 150] width 242 height 248
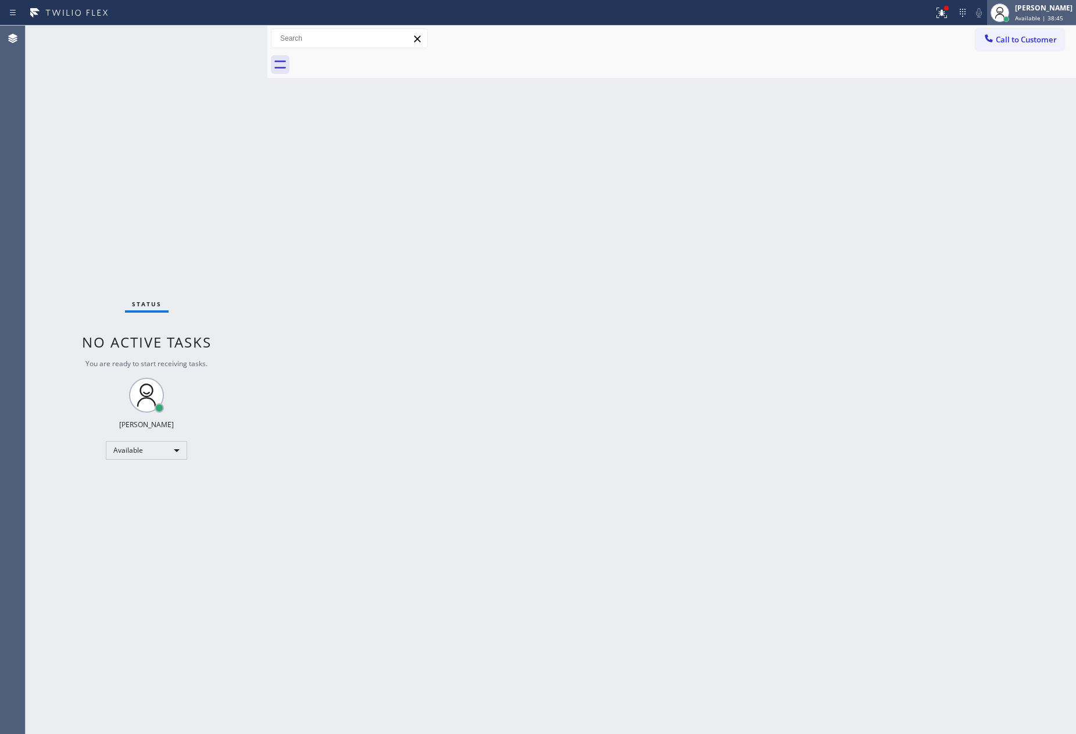
click at [1046, 9] on div "[PERSON_NAME]" at bounding box center [1044, 8] width 58 height 10
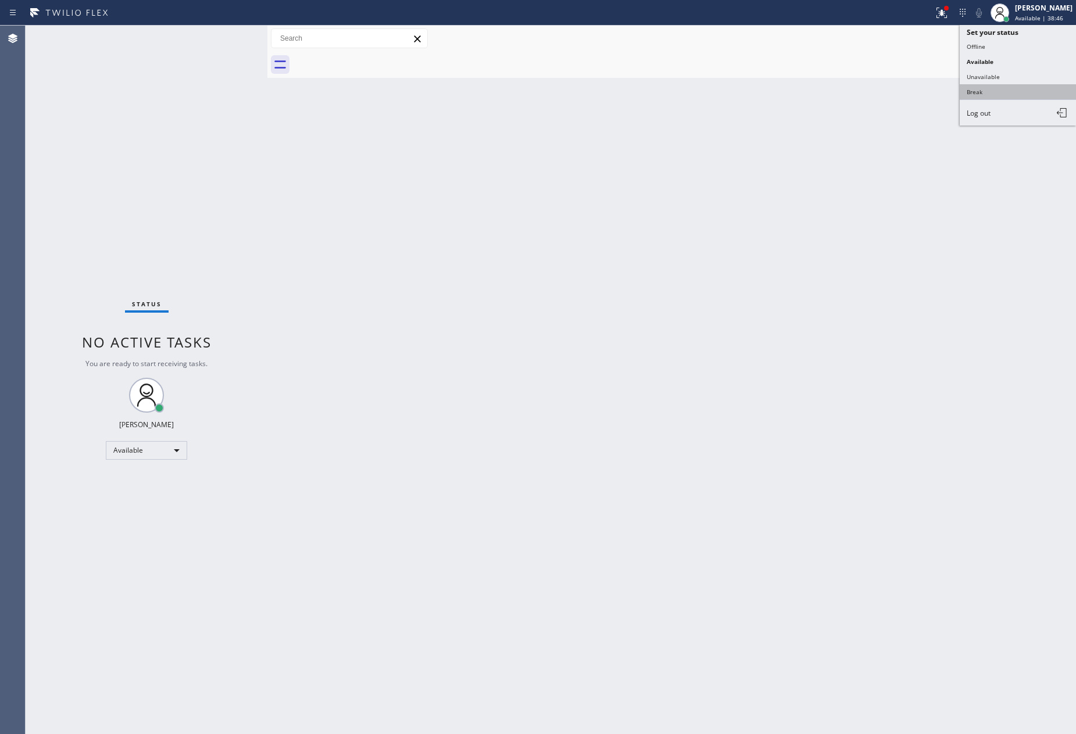
click at [981, 89] on button "Break" at bounding box center [1018, 91] width 116 height 15
click at [674, 229] on div "Back to Dashboard Change Sender ID Customers Technicians Select a contact Outbo…" at bounding box center [671, 380] width 808 height 708
click at [318, 349] on div "Back to Dashboard Change Sender ID Customers Technicians Select a contact Outbo…" at bounding box center [671, 380] width 808 height 708
click at [586, 385] on div "Back to Dashboard Change Sender ID Customers Technicians Select a contact Outbo…" at bounding box center [671, 380] width 808 height 708
